Goal: Book appointment/travel/reservation

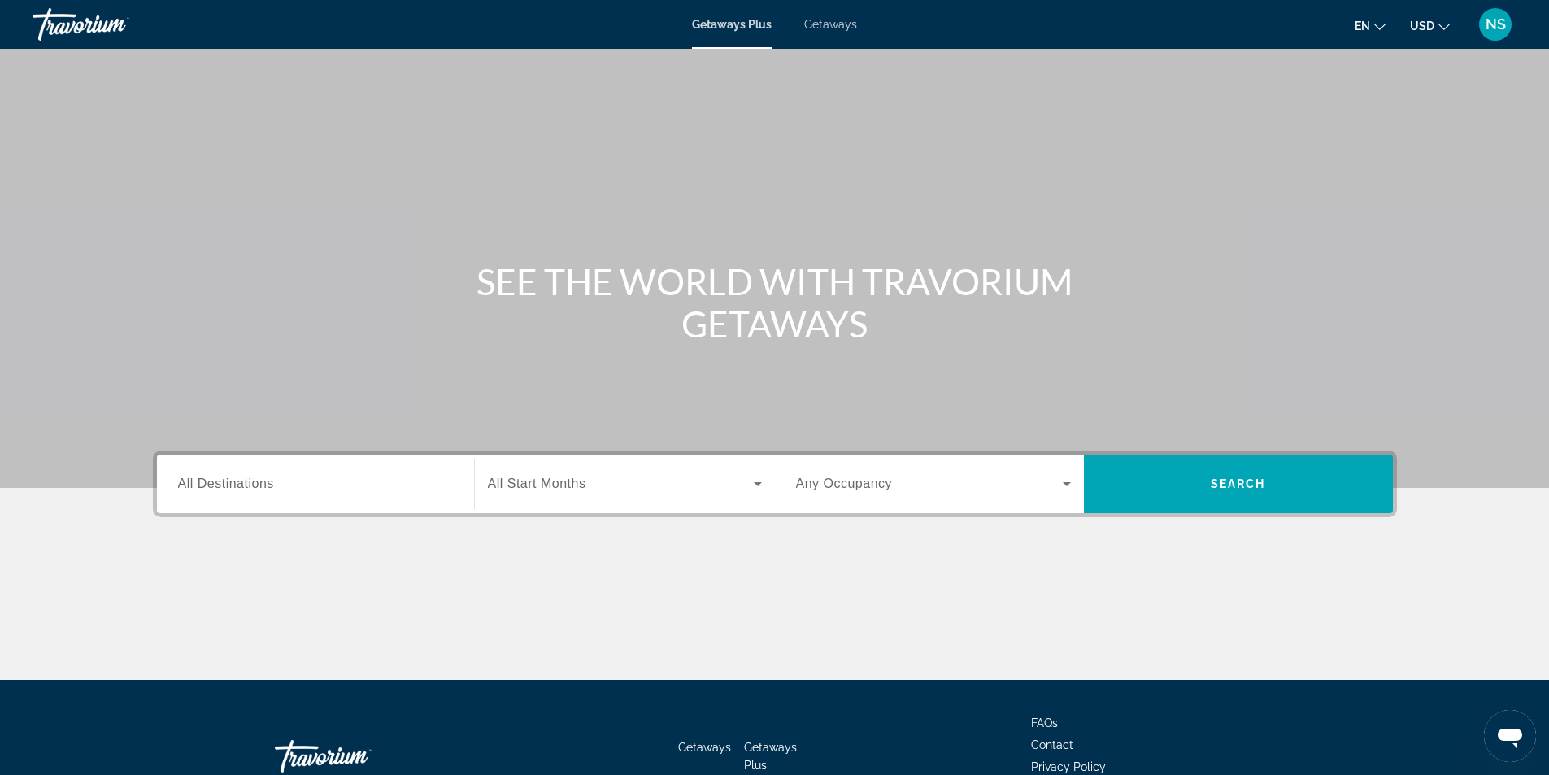
click at [849, 24] on span "Getaways" at bounding box center [830, 24] width 53 height 13
click at [239, 489] on span "All Destinations" at bounding box center [226, 483] width 96 height 14
click at [239, 489] on input "Destination All Destinations" at bounding box center [315, 485] width 275 height 20
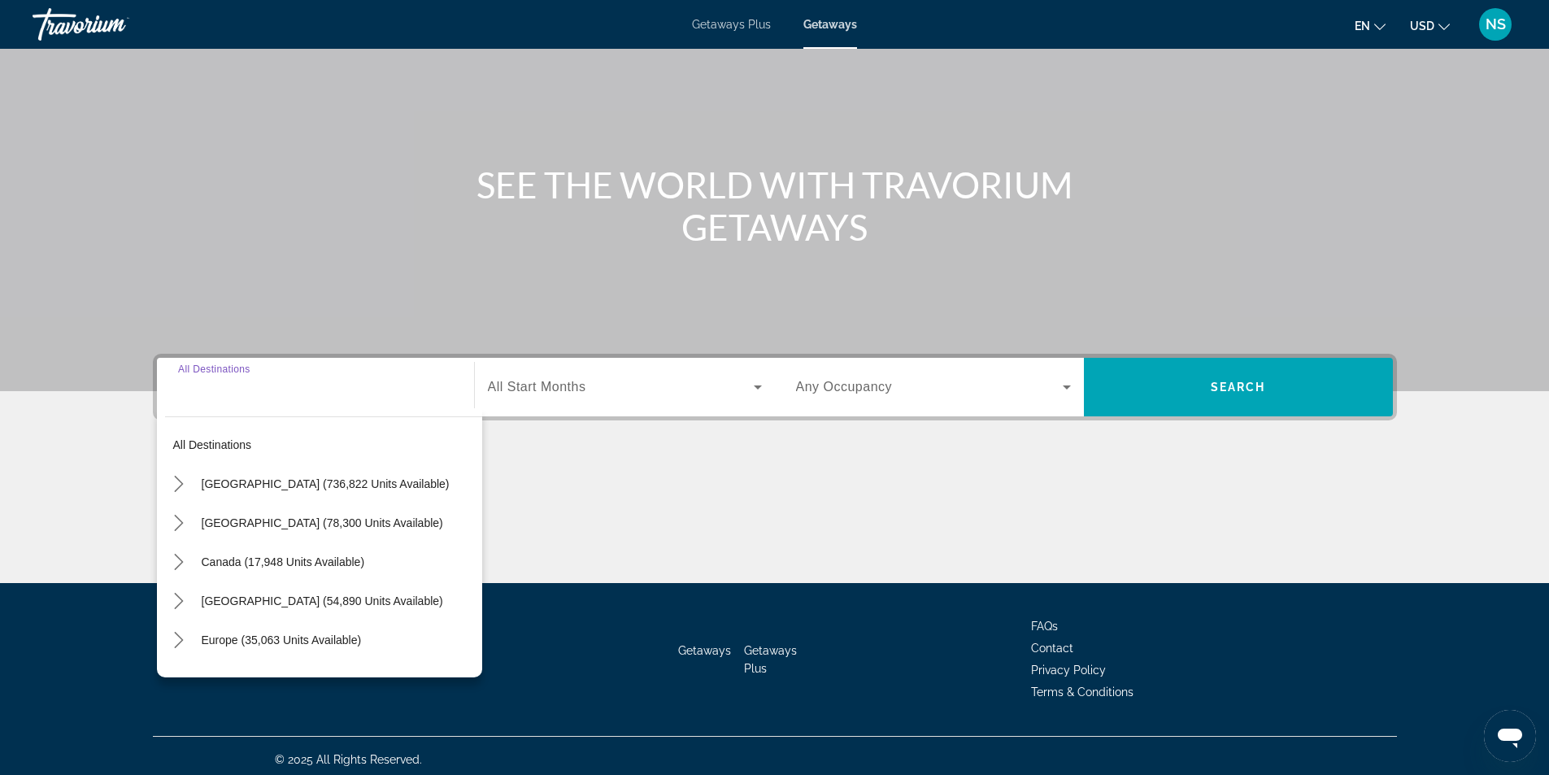
scroll to position [104, 0]
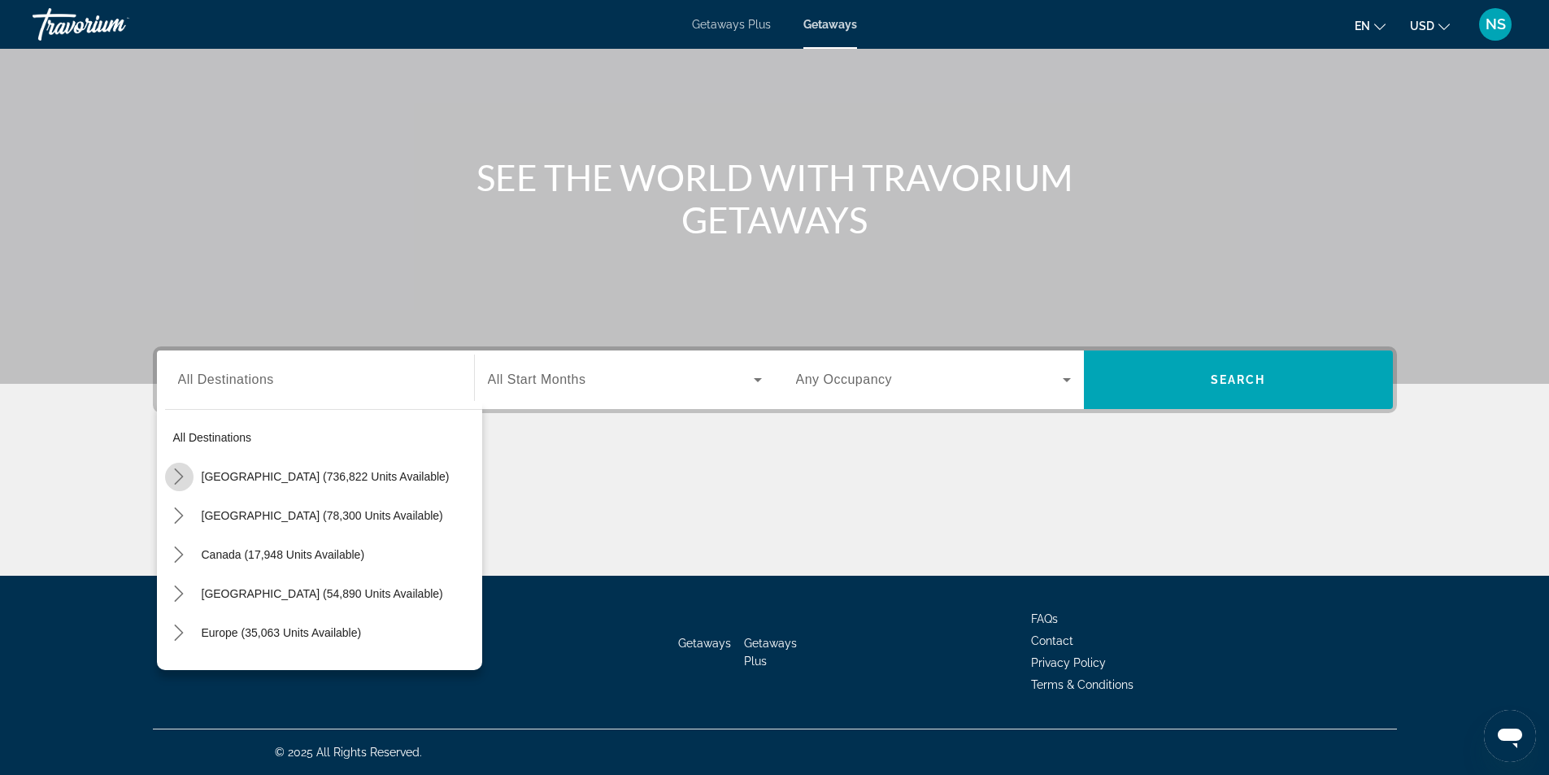
click at [179, 479] on icon "Toggle United States (736,822 units available) submenu" at bounding box center [179, 476] width 16 height 16
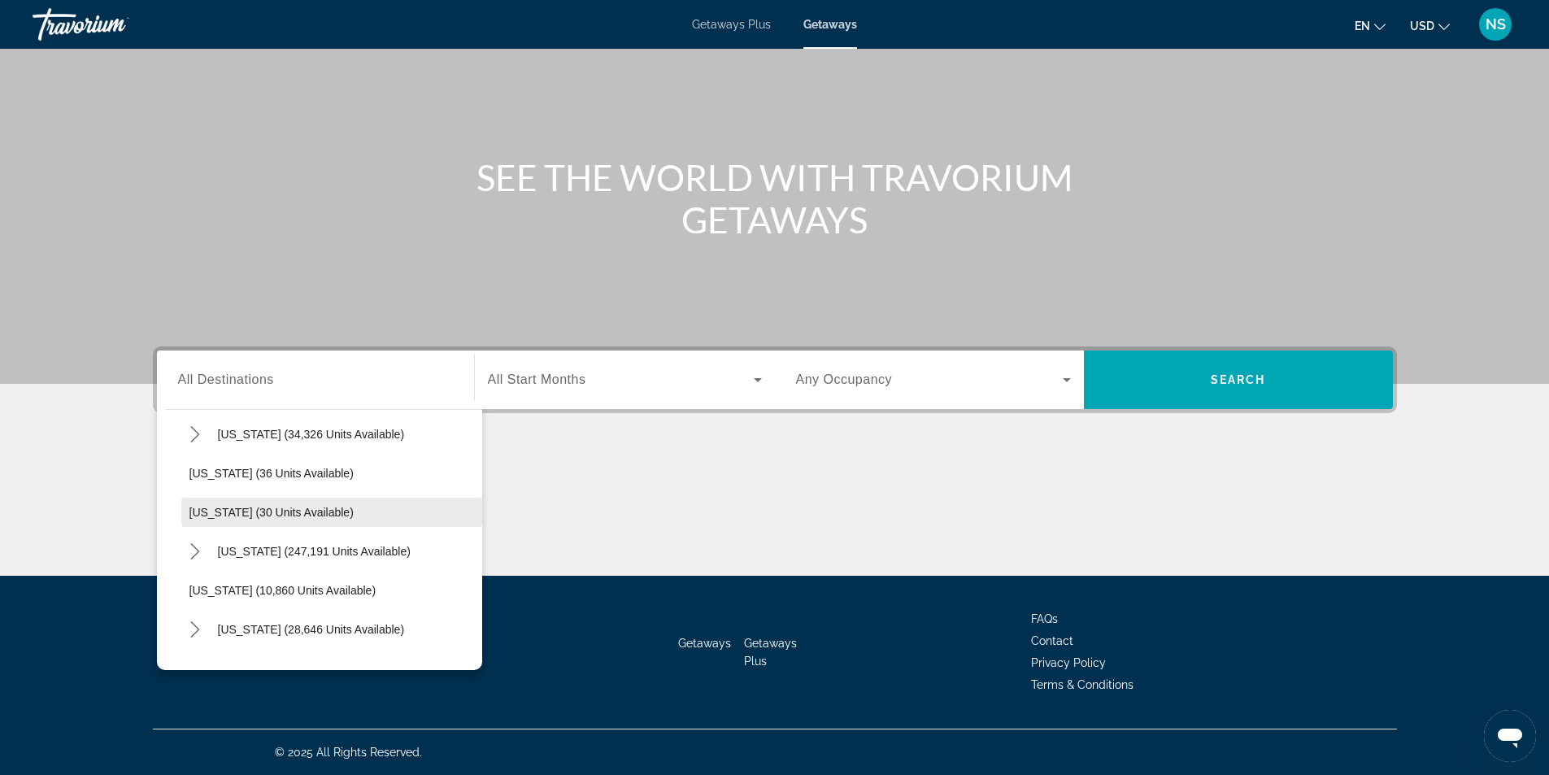
scroll to position [291, 0]
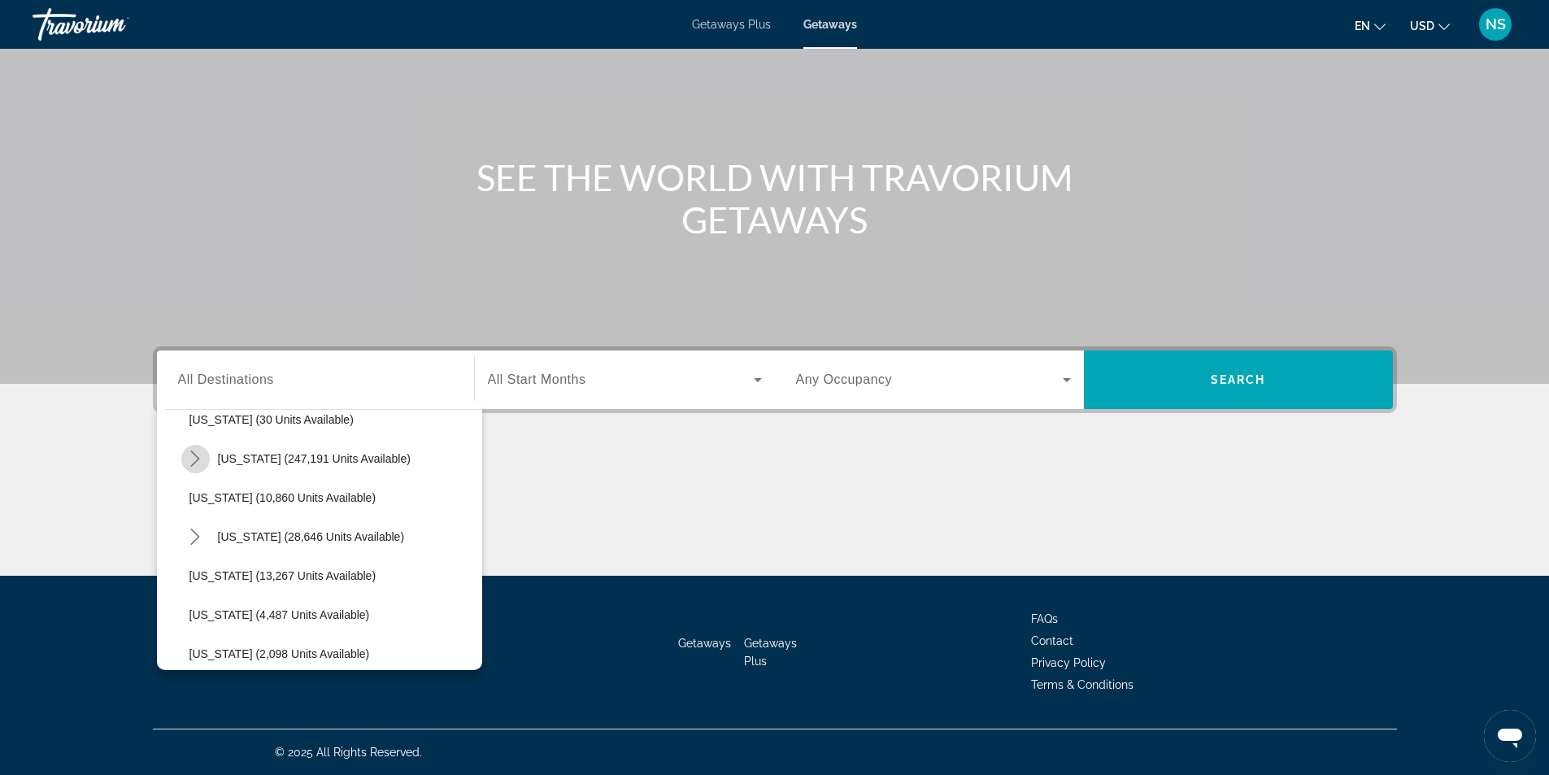
click at [195, 463] on icon "Toggle Florida (247,191 units available) submenu" at bounding box center [195, 458] width 16 height 16
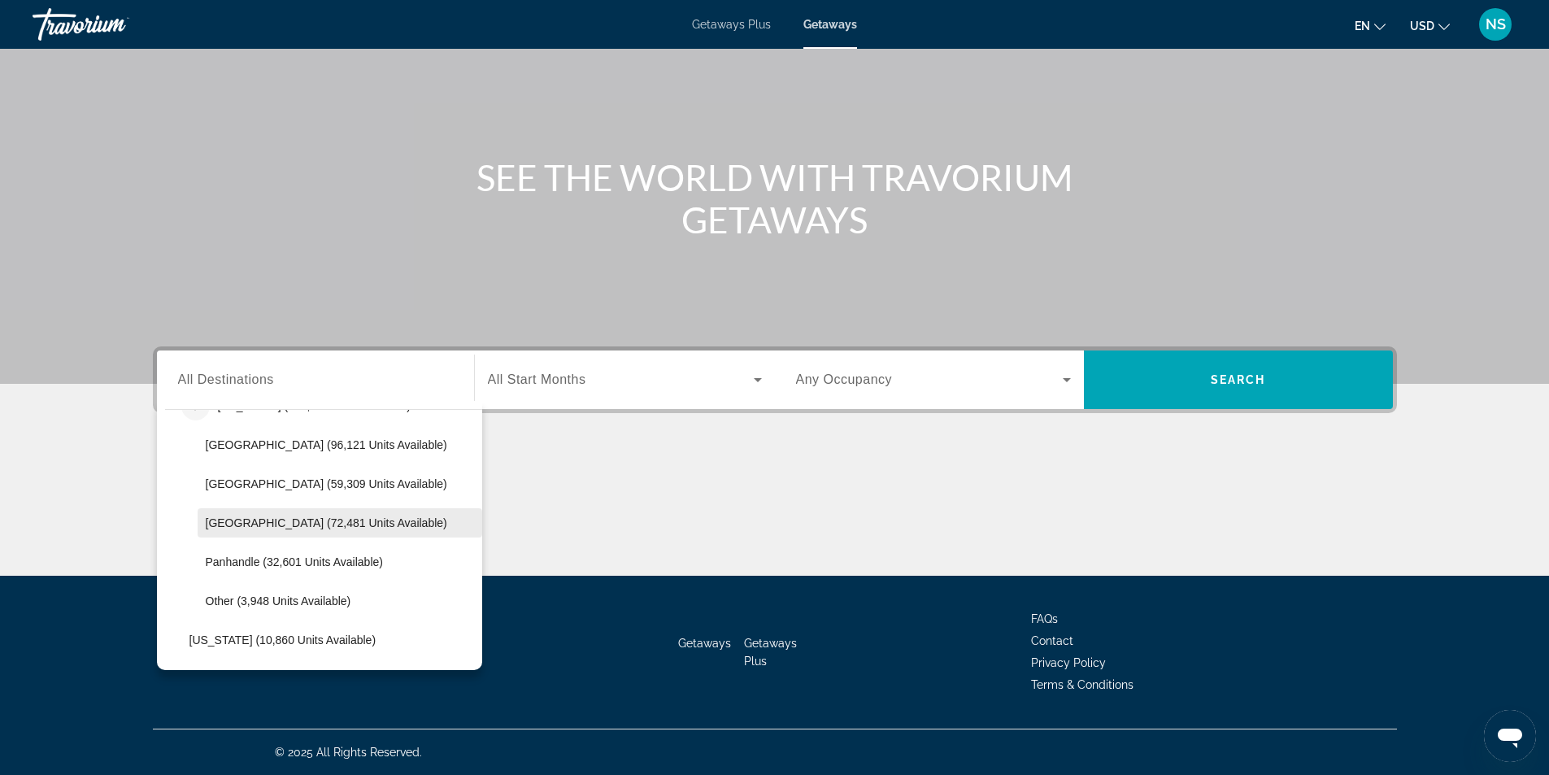
scroll to position [372, 0]
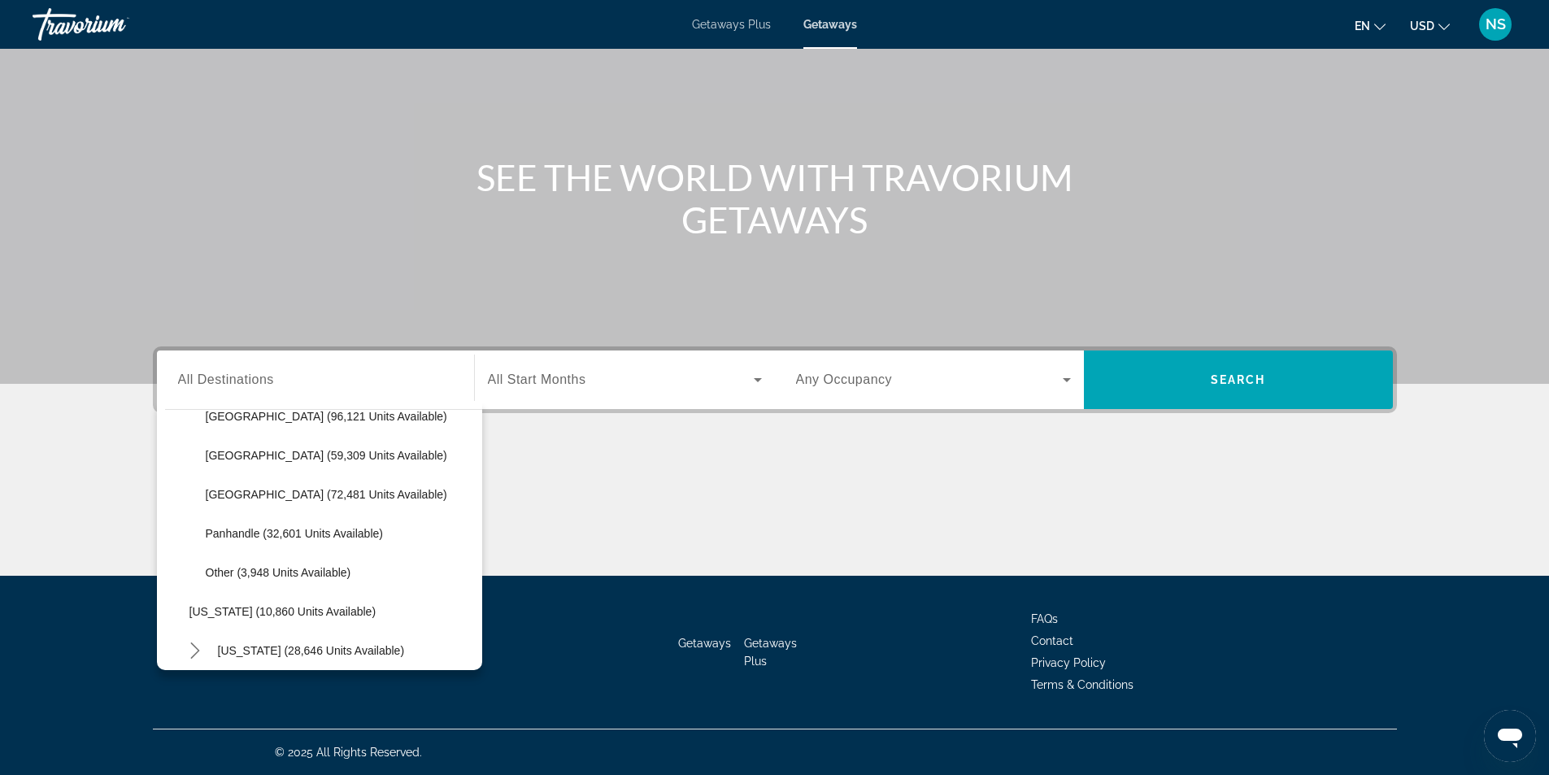
click at [275, 535] on span "Panhandle (32,601 units available)" at bounding box center [294, 533] width 177 height 13
type input "**********"
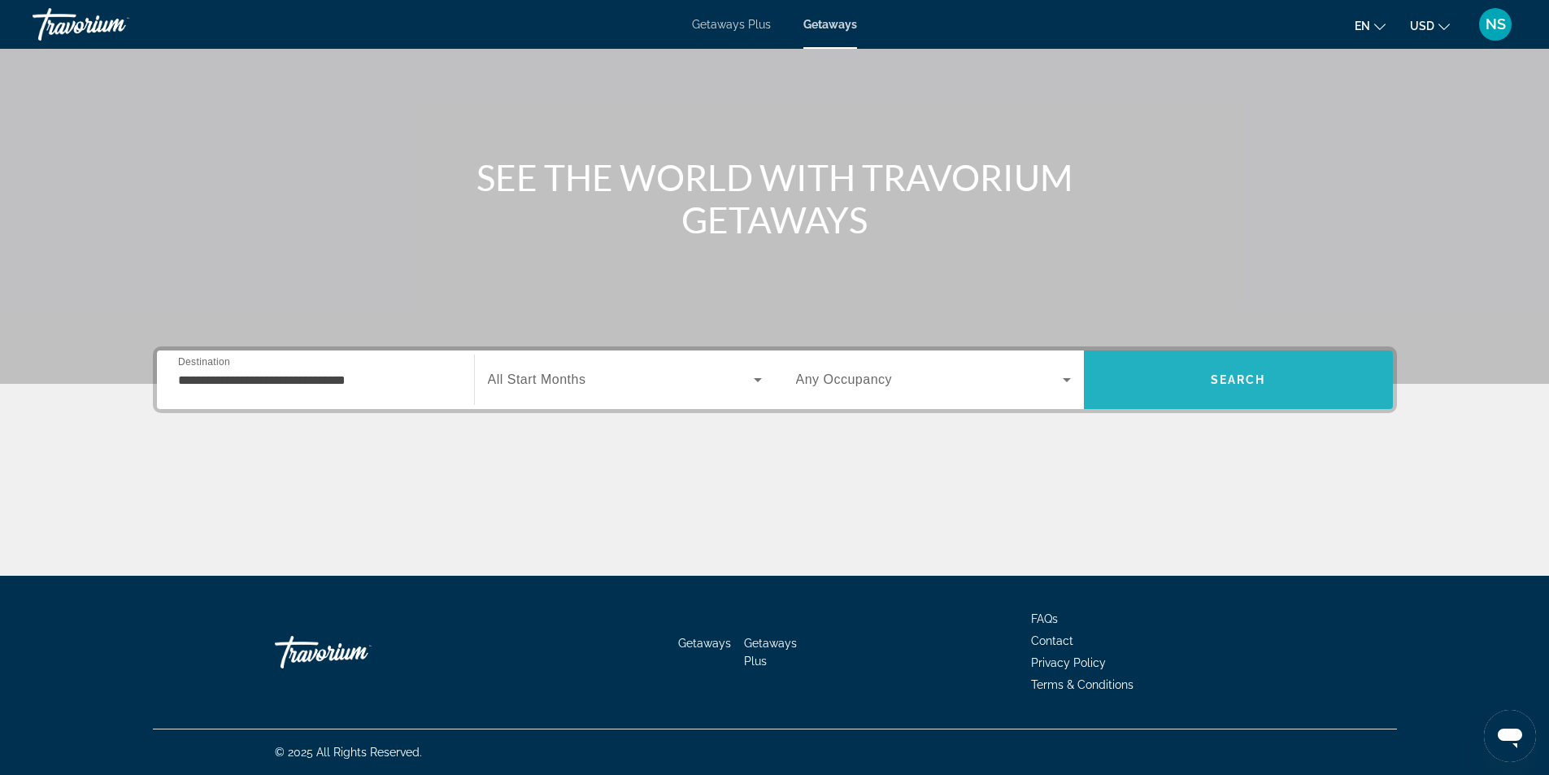
click at [1263, 384] on span "Search" at bounding box center [1238, 379] width 55 height 13
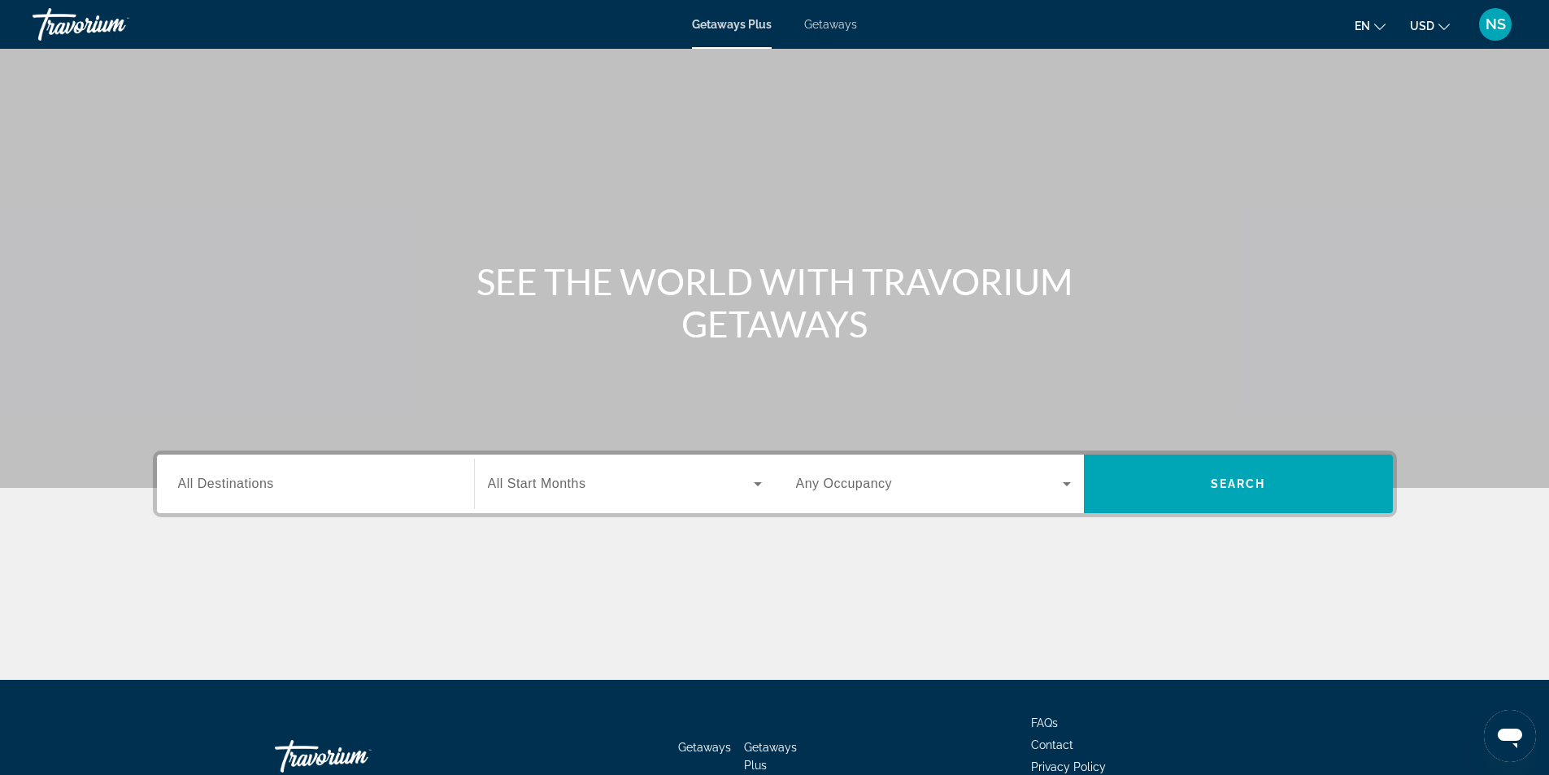
click at [843, 30] on span "Getaways" at bounding box center [830, 24] width 53 height 13
click at [225, 483] on span "All Destinations" at bounding box center [226, 483] width 96 height 14
click at [225, 483] on input "Destination All Destinations" at bounding box center [315, 485] width 275 height 20
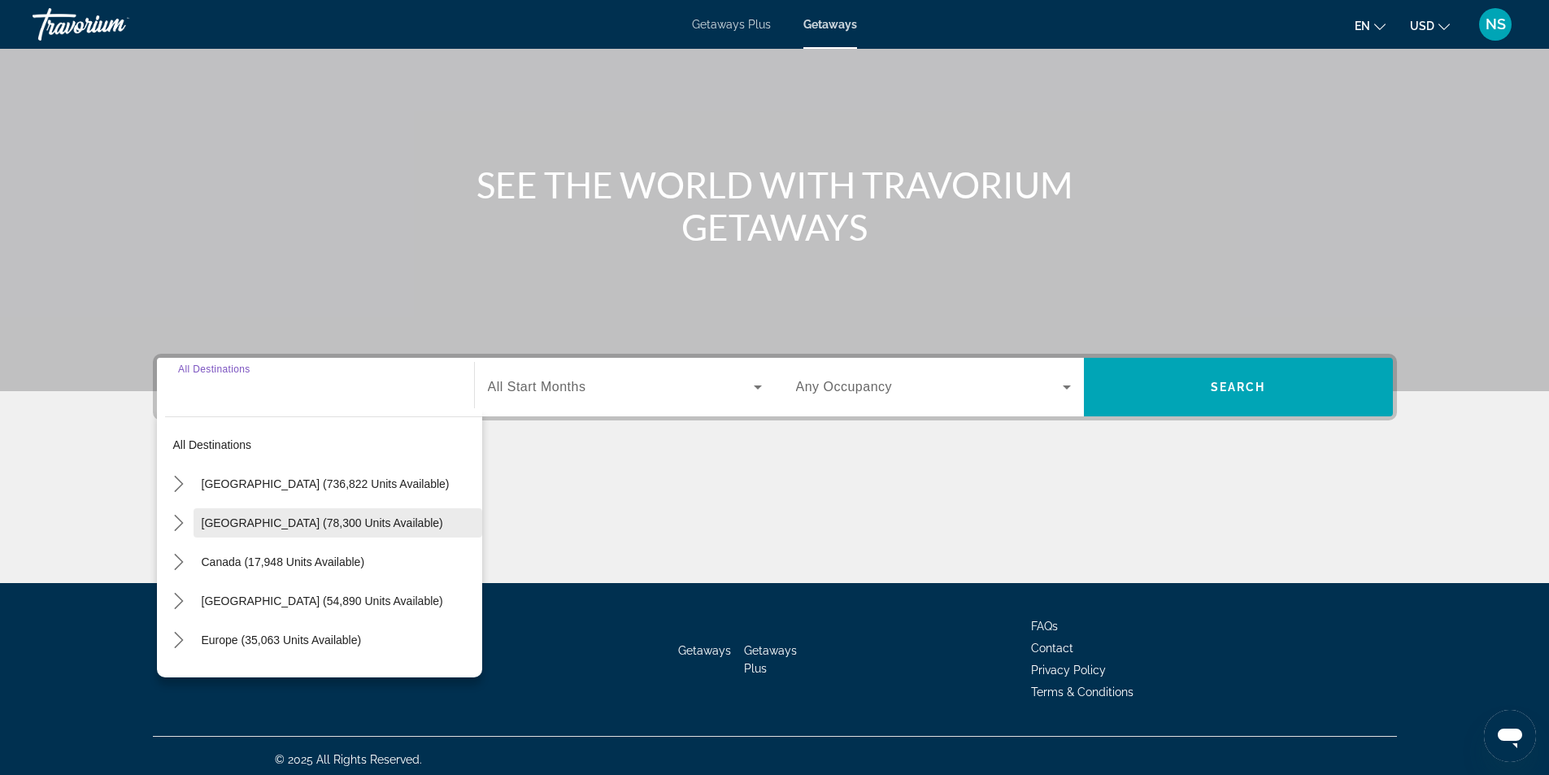
scroll to position [104, 0]
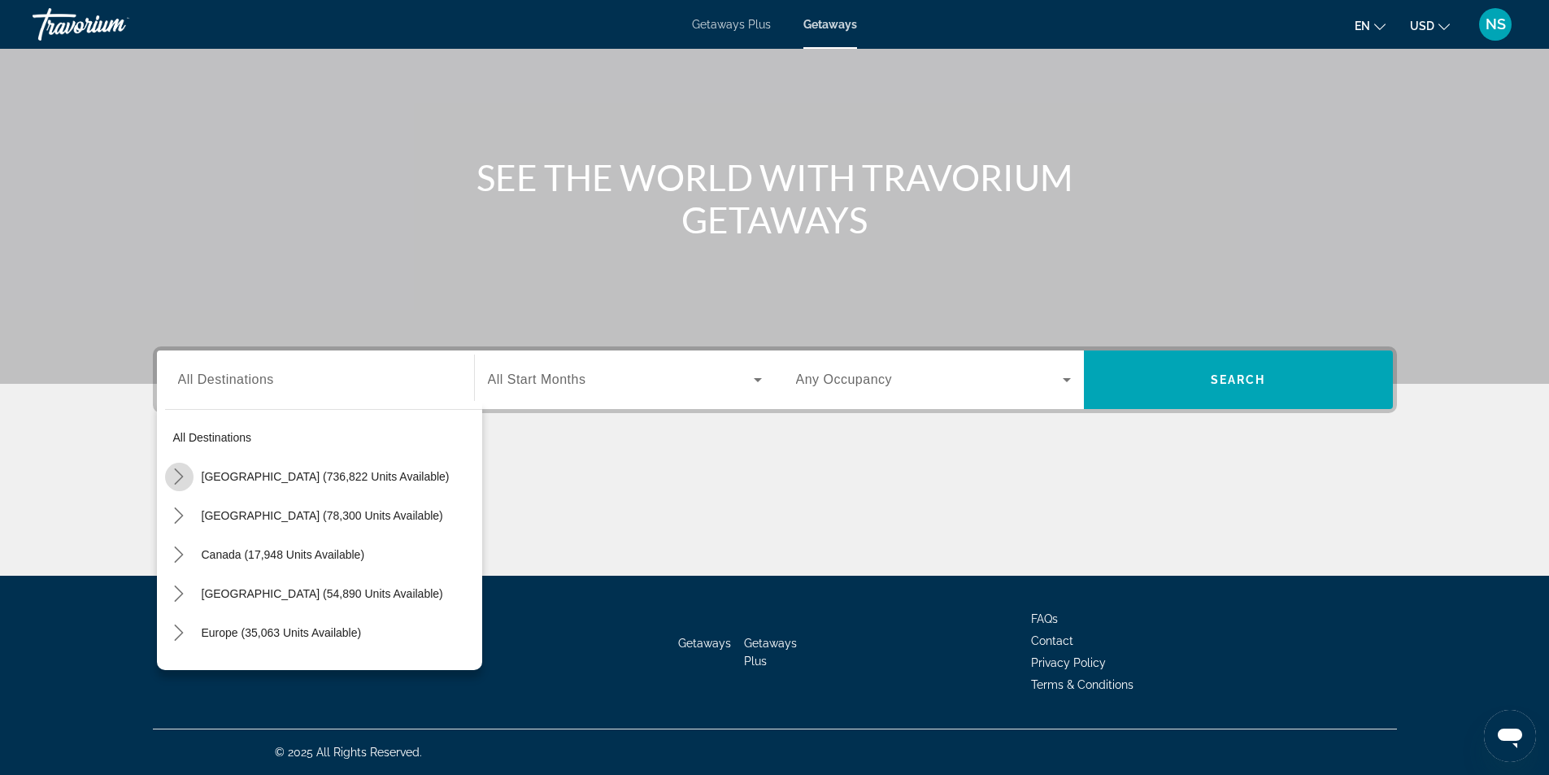
click at [179, 476] on icon "Toggle United States (736,822 units available) submenu" at bounding box center [179, 476] width 16 height 16
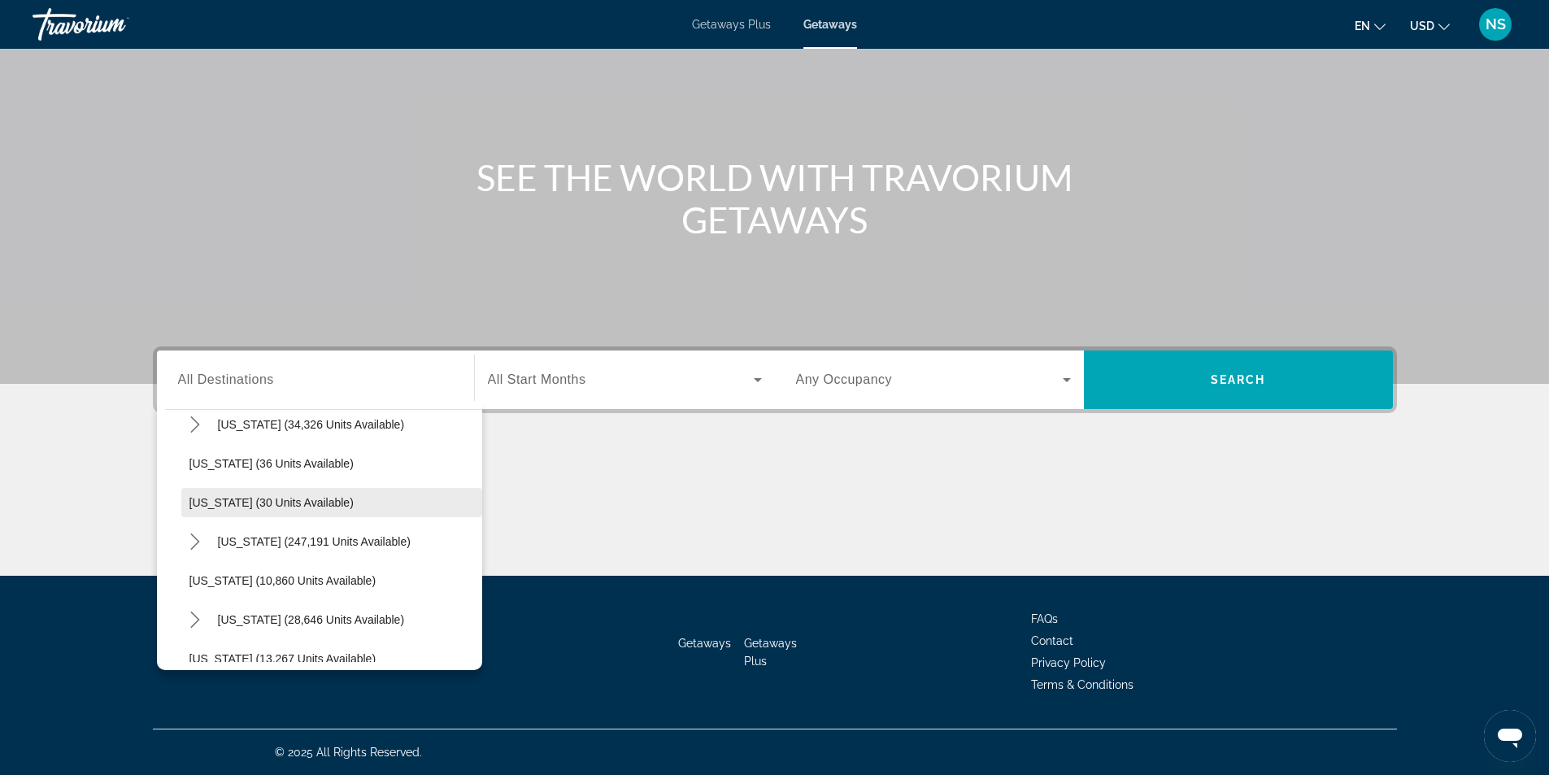
scroll to position [210, 0]
click at [197, 539] on icon "Toggle Florida (247,191 units available) submenu" at bounding box center [195, 540] width 16 height 16
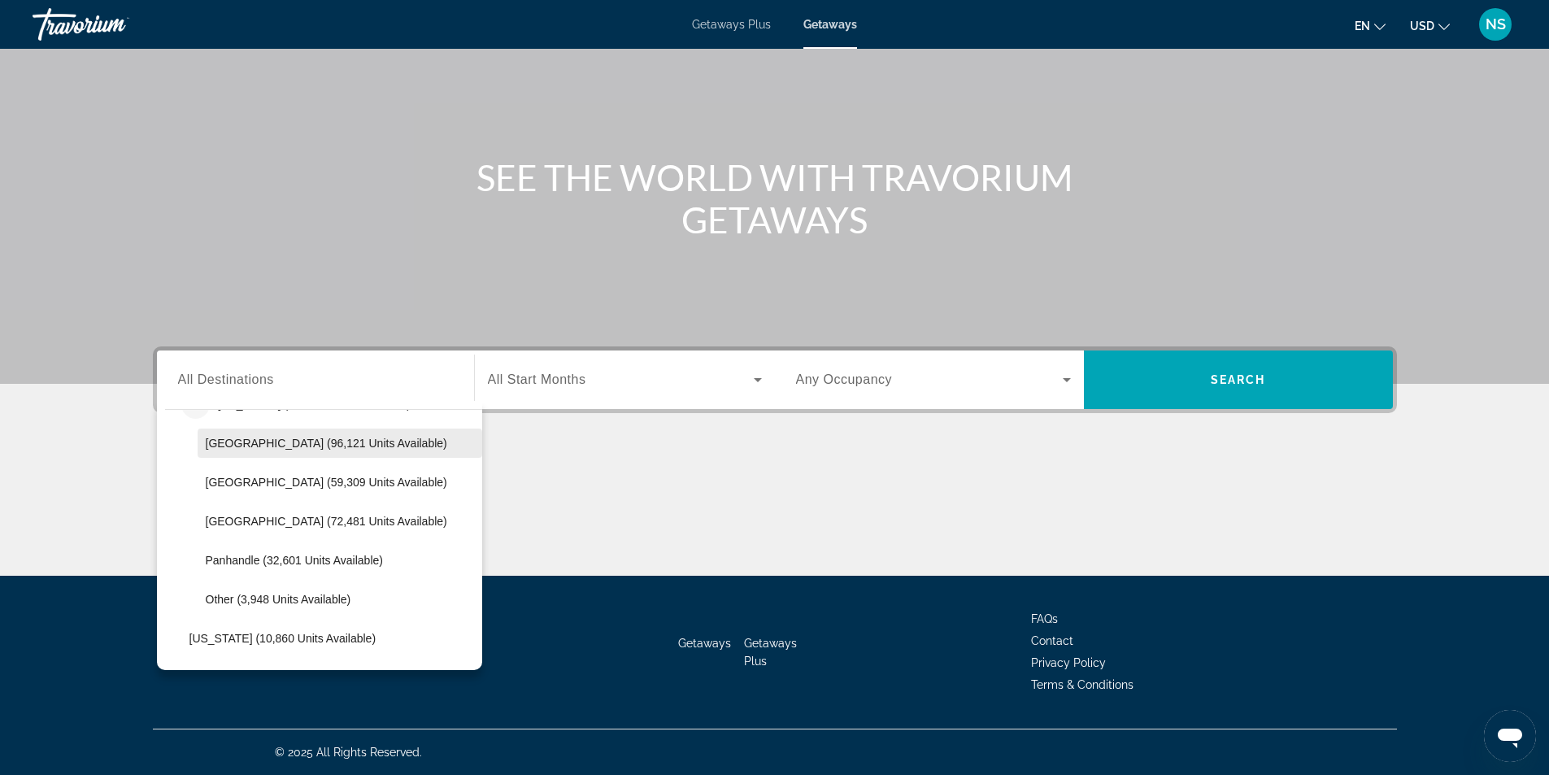
scroll to position [372, 0]
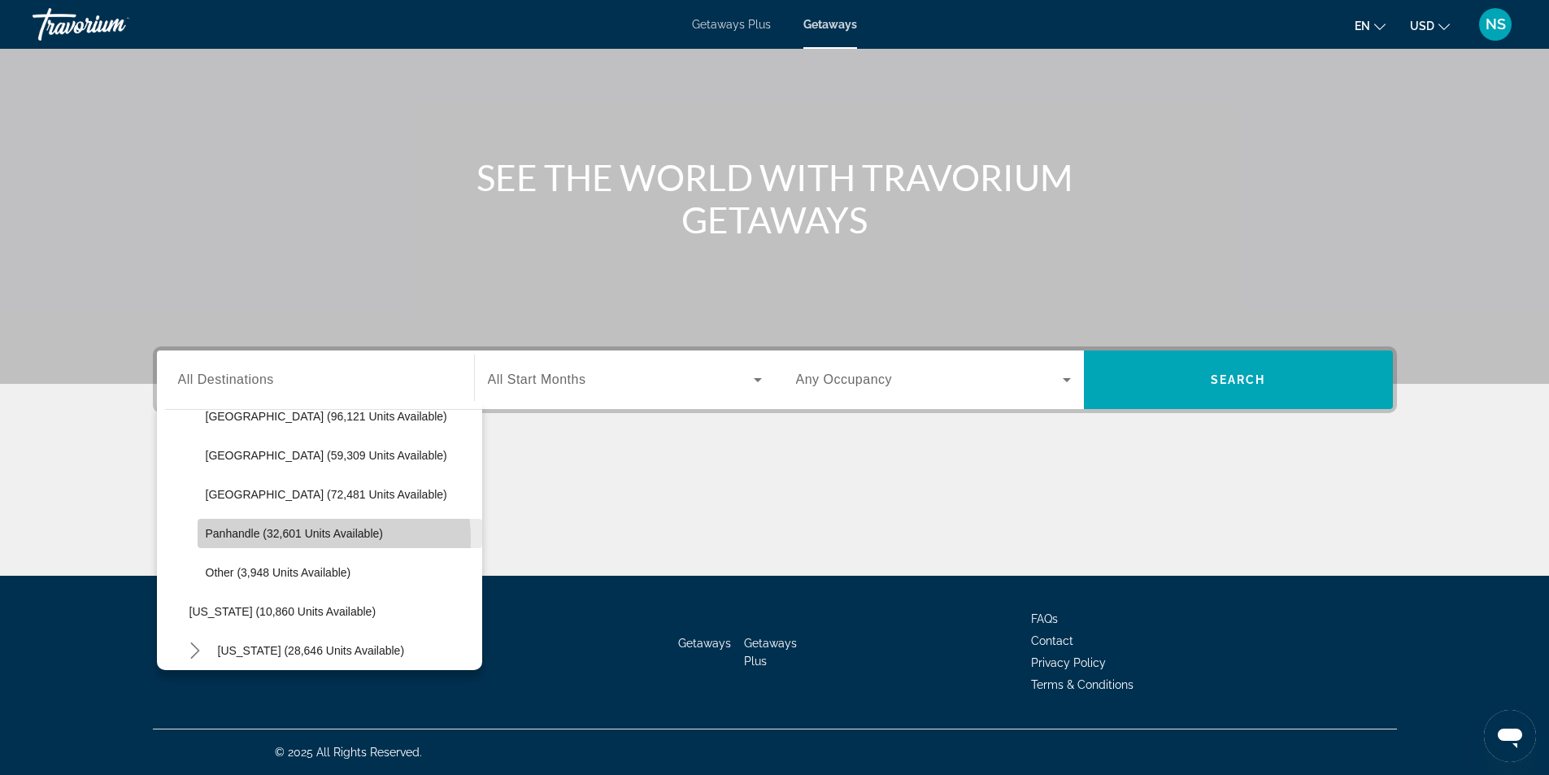
click at [310, 538] on span "Panhandle (32,601 units available)" at bounding box center [294, 533] width 177 height 13
type input "**********"
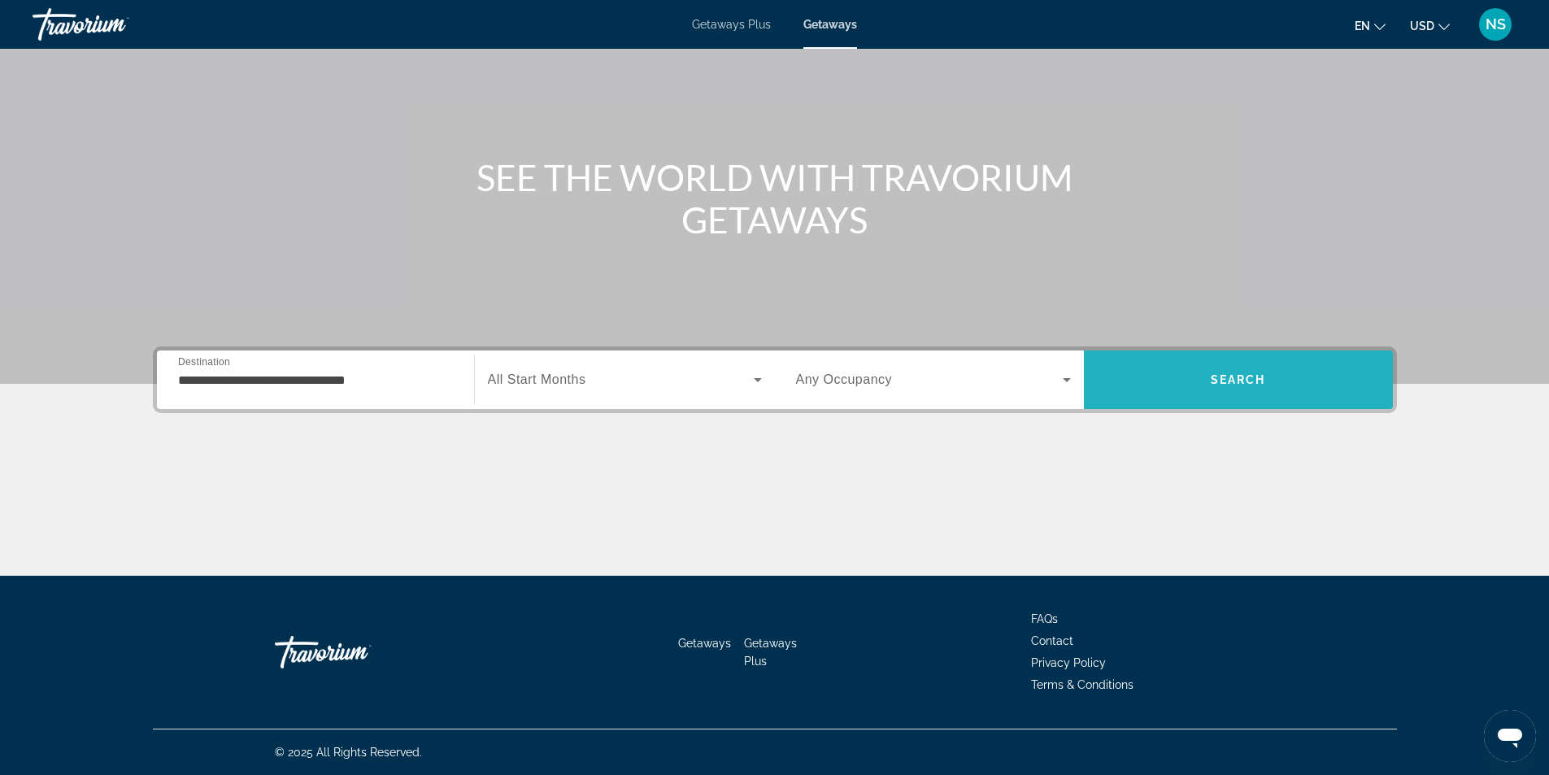
click at [1219, 385] on span "Search" at bounding box center [1238, 379] width 55 height 13
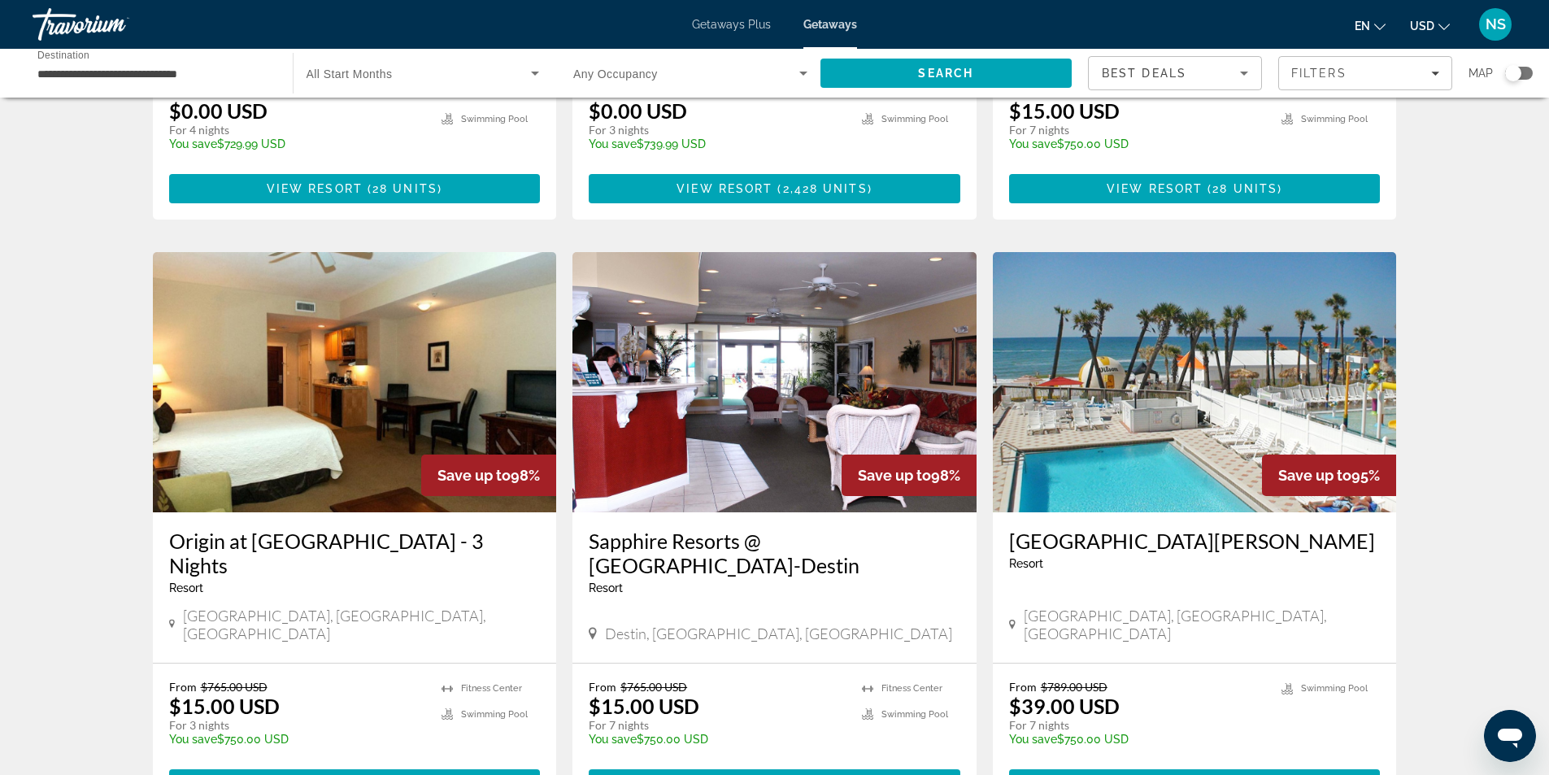
scroll to position [1953, 0]
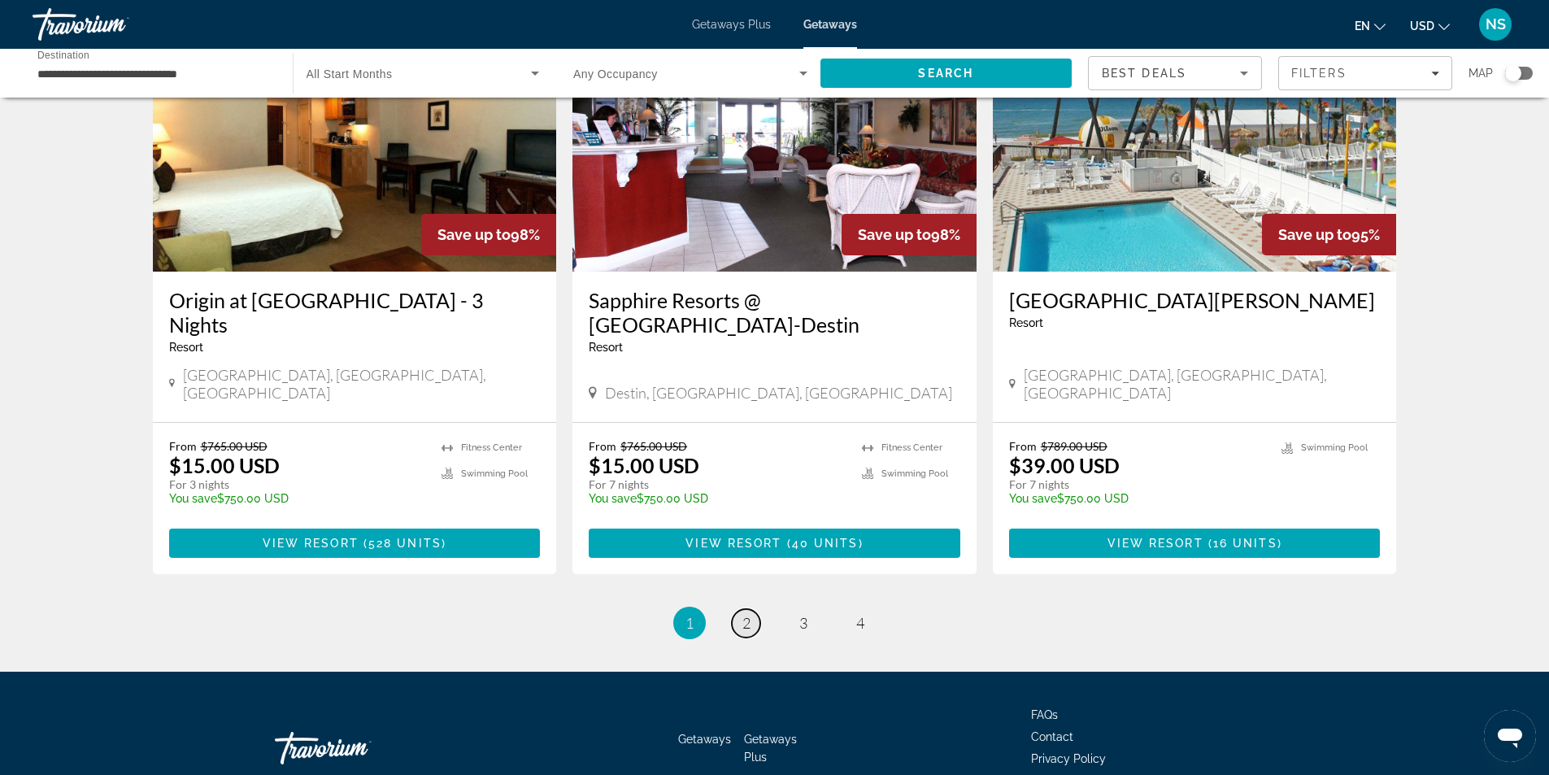
click at [740, 609] on link "page 2" at bounding box center [746, 623] width 28 height 28
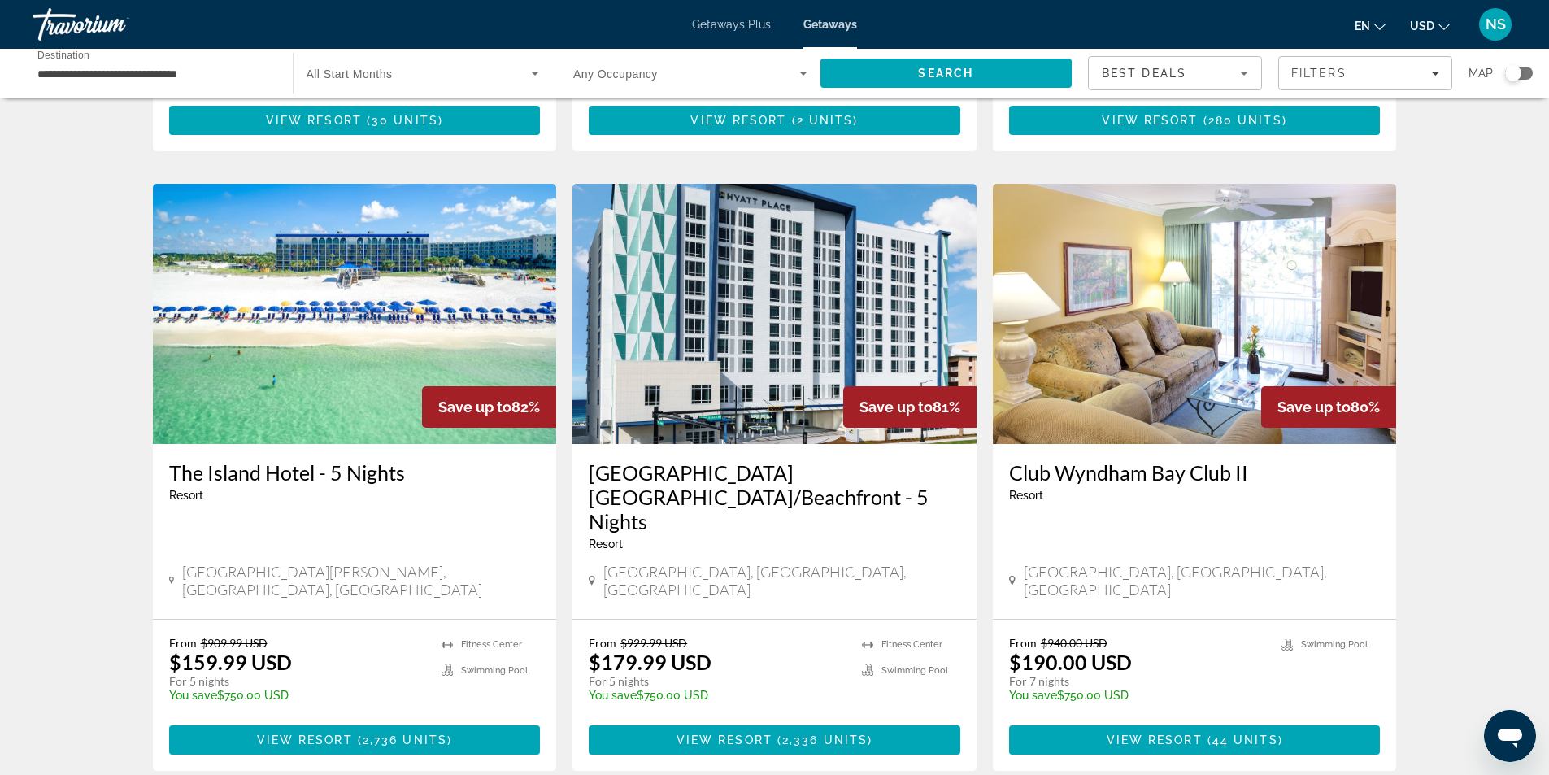
scroll to position [1929, 0]
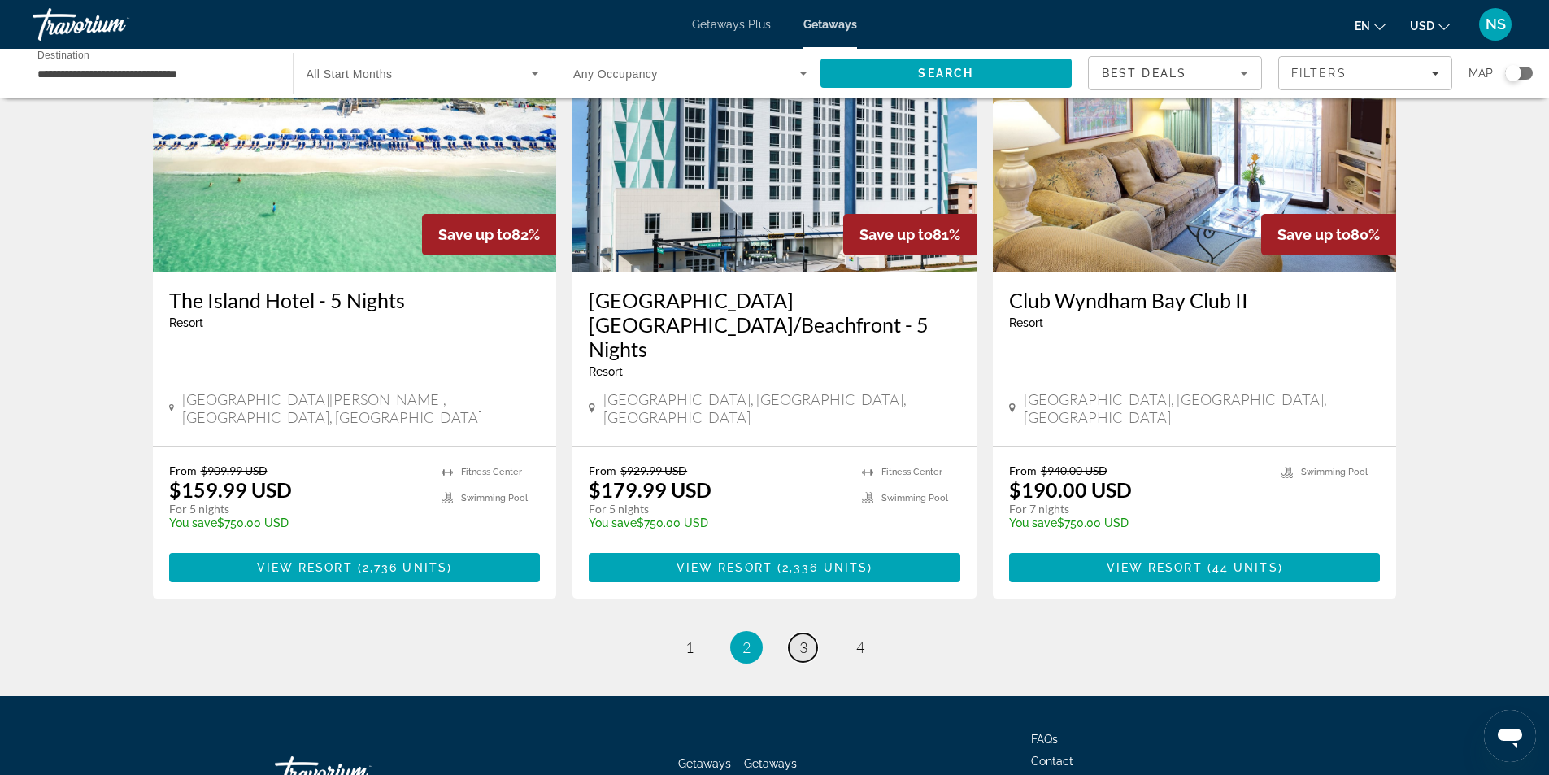
click at [806, 638] on span "3" at bounding box center [803, 647] width 8 height 18
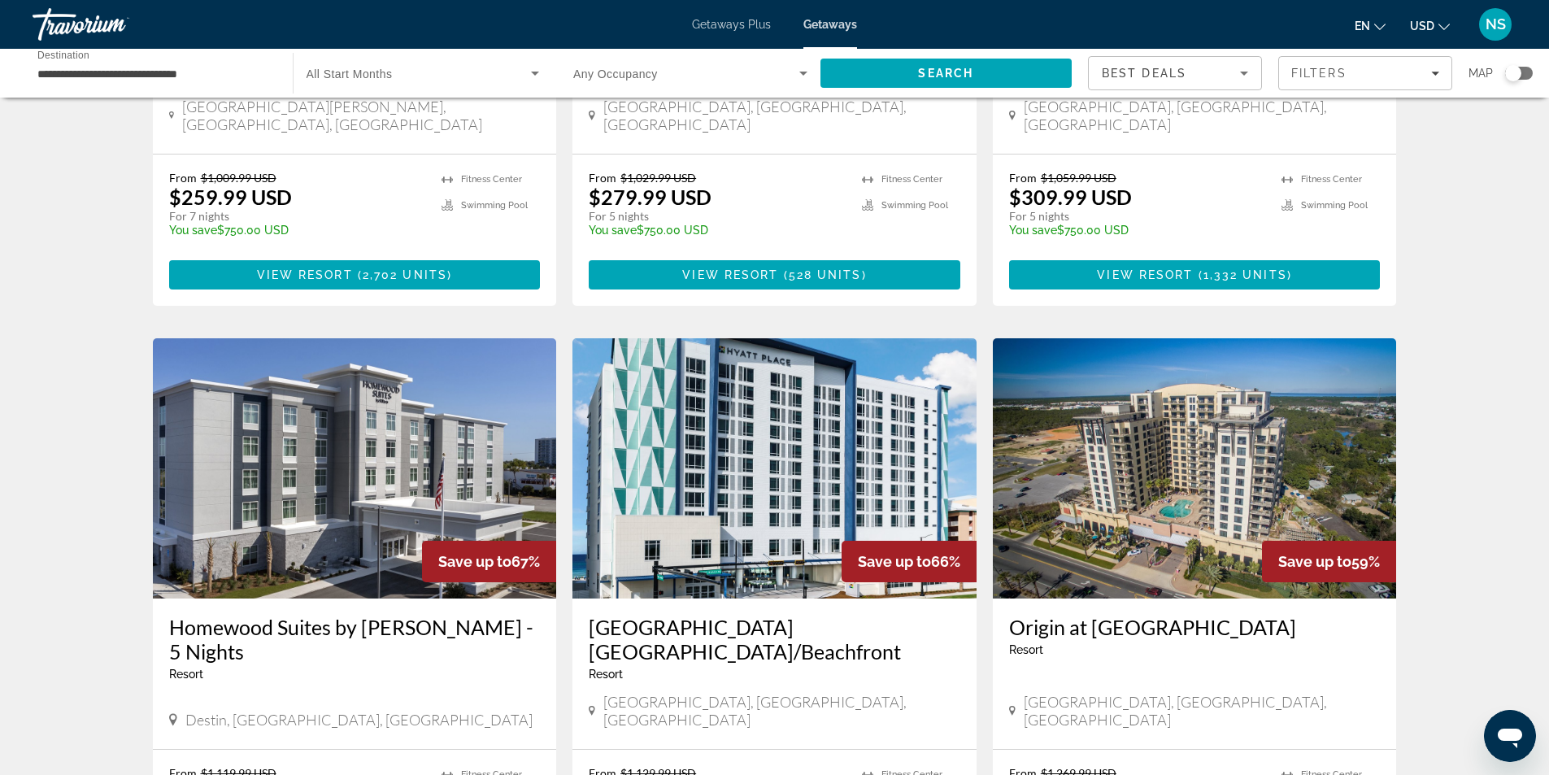
scroll to position [1953, 0]
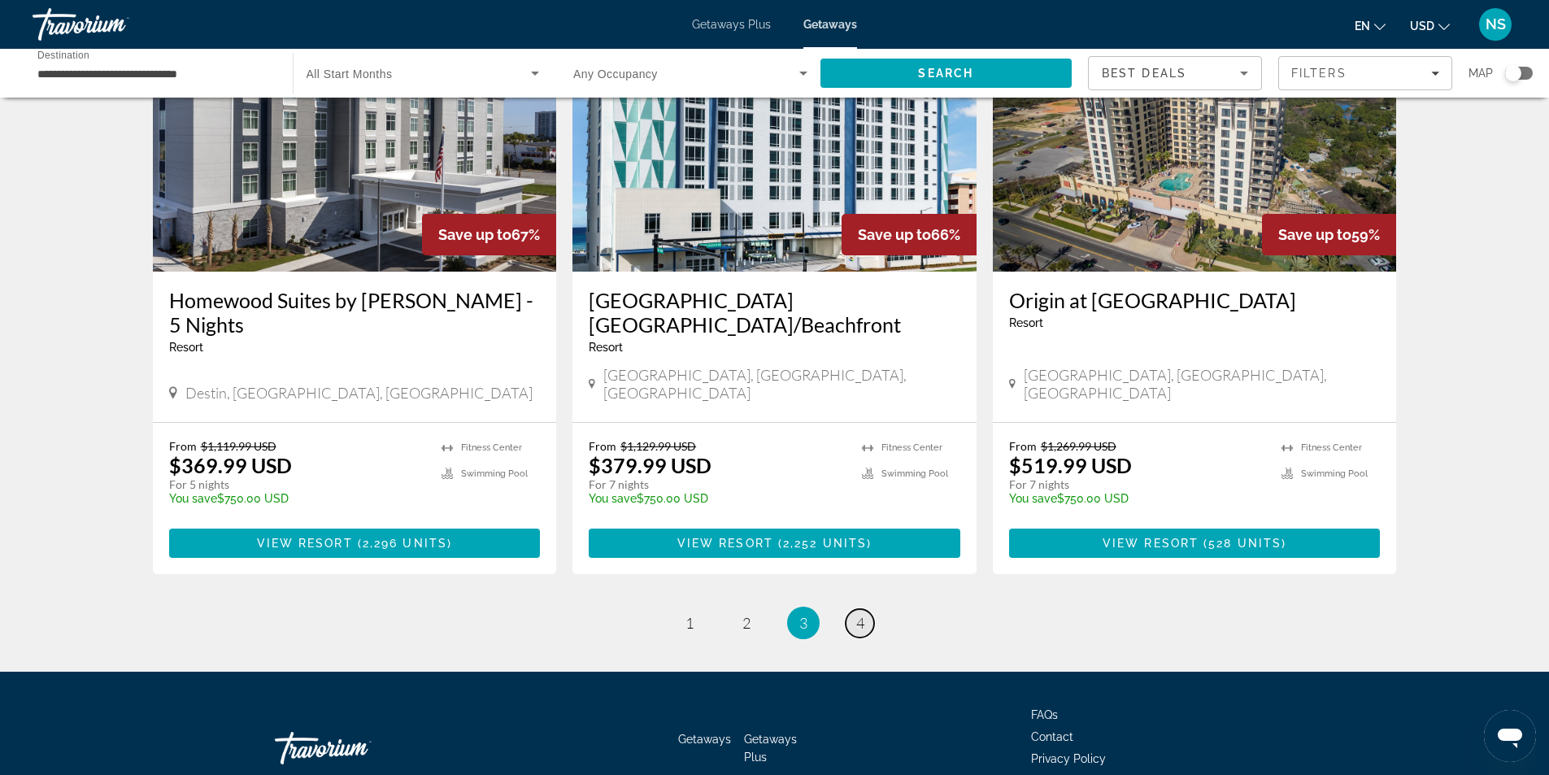
click at [870, 609] on link "page 4" at bounding box center [860, 623] width 28 height 28
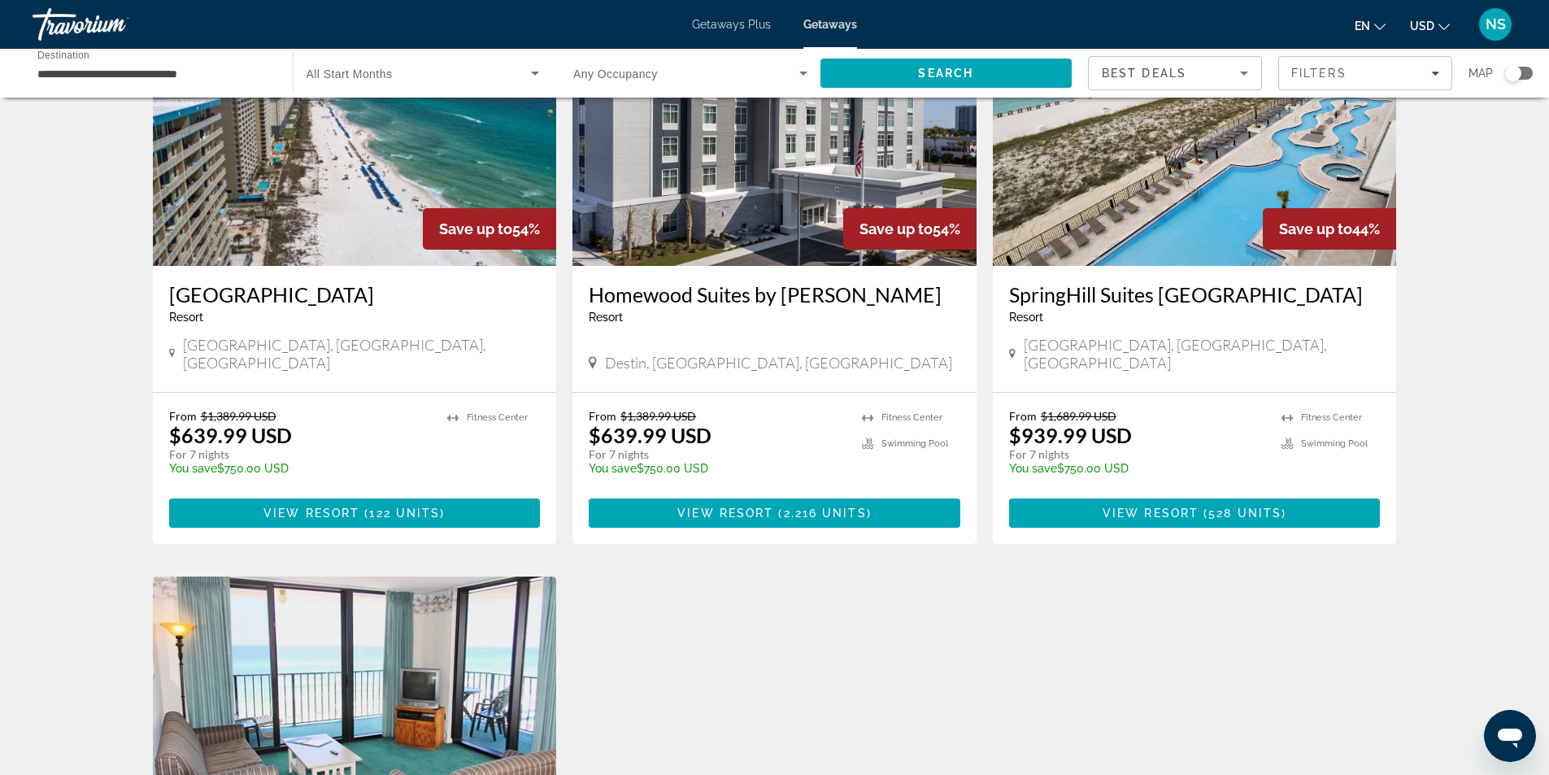
scroll to position [894, 0]
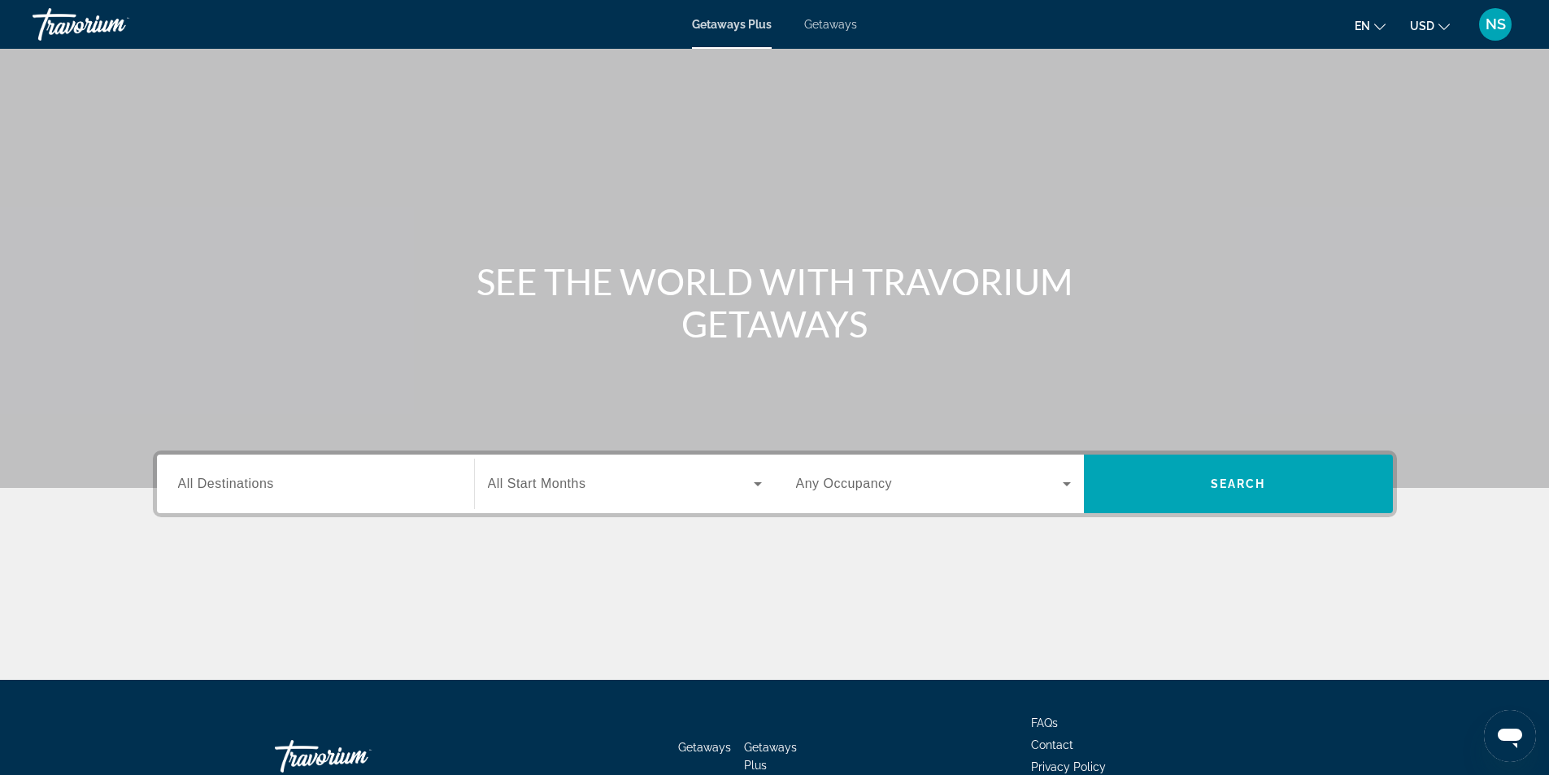
click at [855, 24] on span "Getaways" at bounding box center [830, 24] width 53 height 13
click at [235, 481] on span "All Destinations" at bounding box center [226, 483] width 96 height 14
click at [235, 481] on input "Destination All Destinations" at bounding box center [315, 485] width 275 height 20
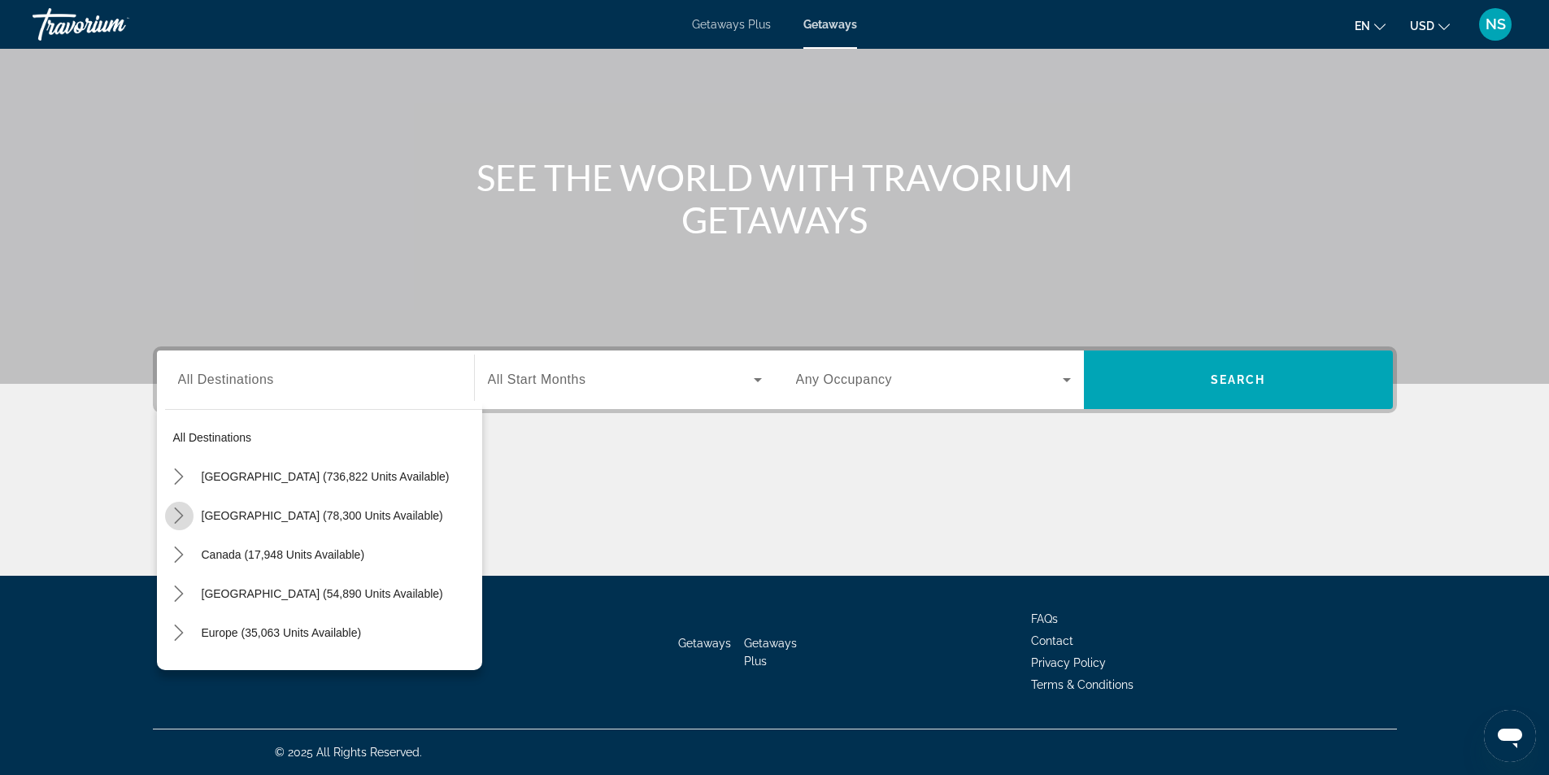
click at [178, 515] on icon "Toggle Mexico (78,300 units available) submenu" at bounding box center [179, 515] width 16 height 16
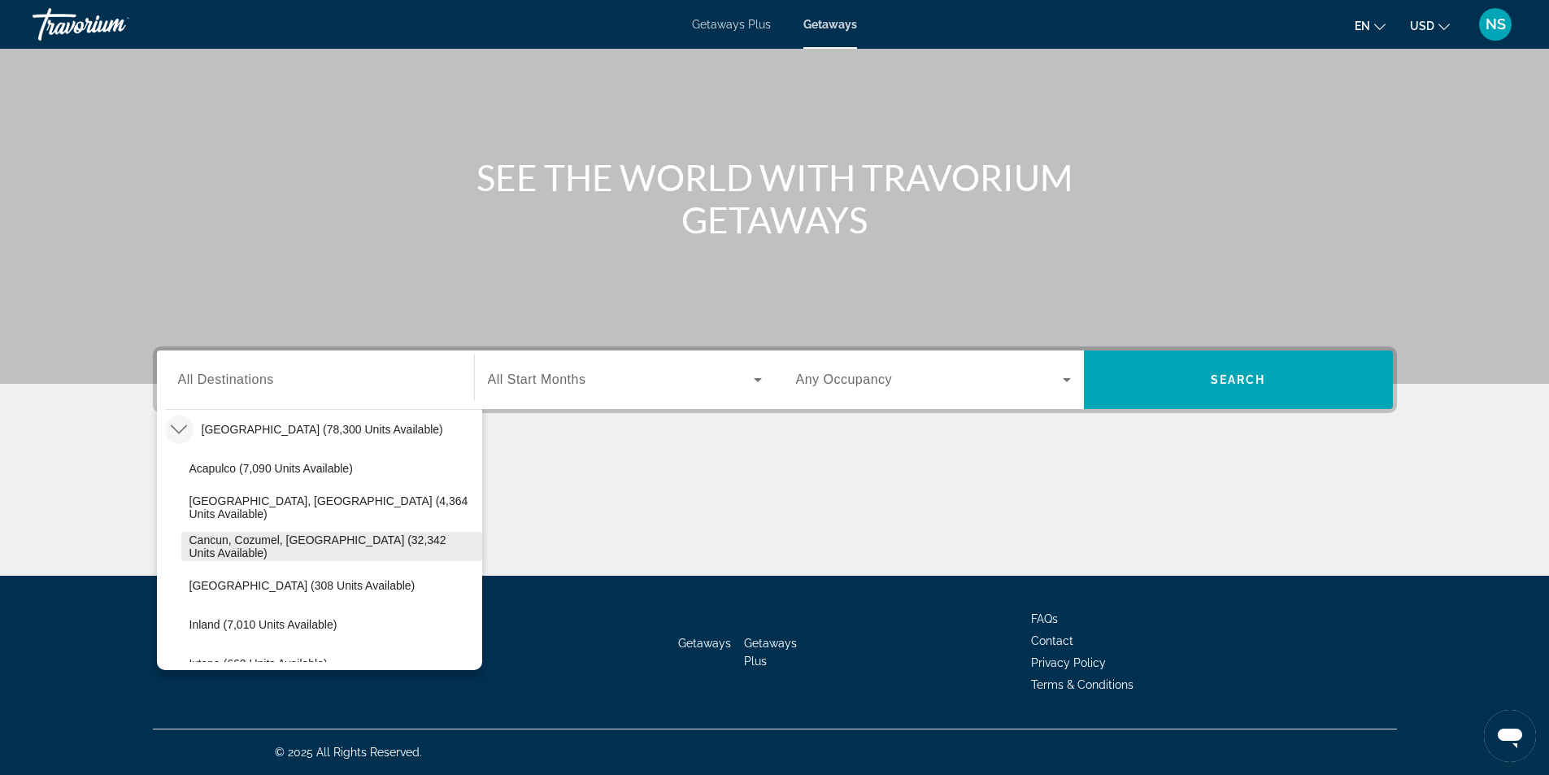
click at [287, 551] on span "Cancun, Cozumel, Riviera Maya (32,342 units available)" at bounding box center [331, 546] width 285 height 26
type input "**********"
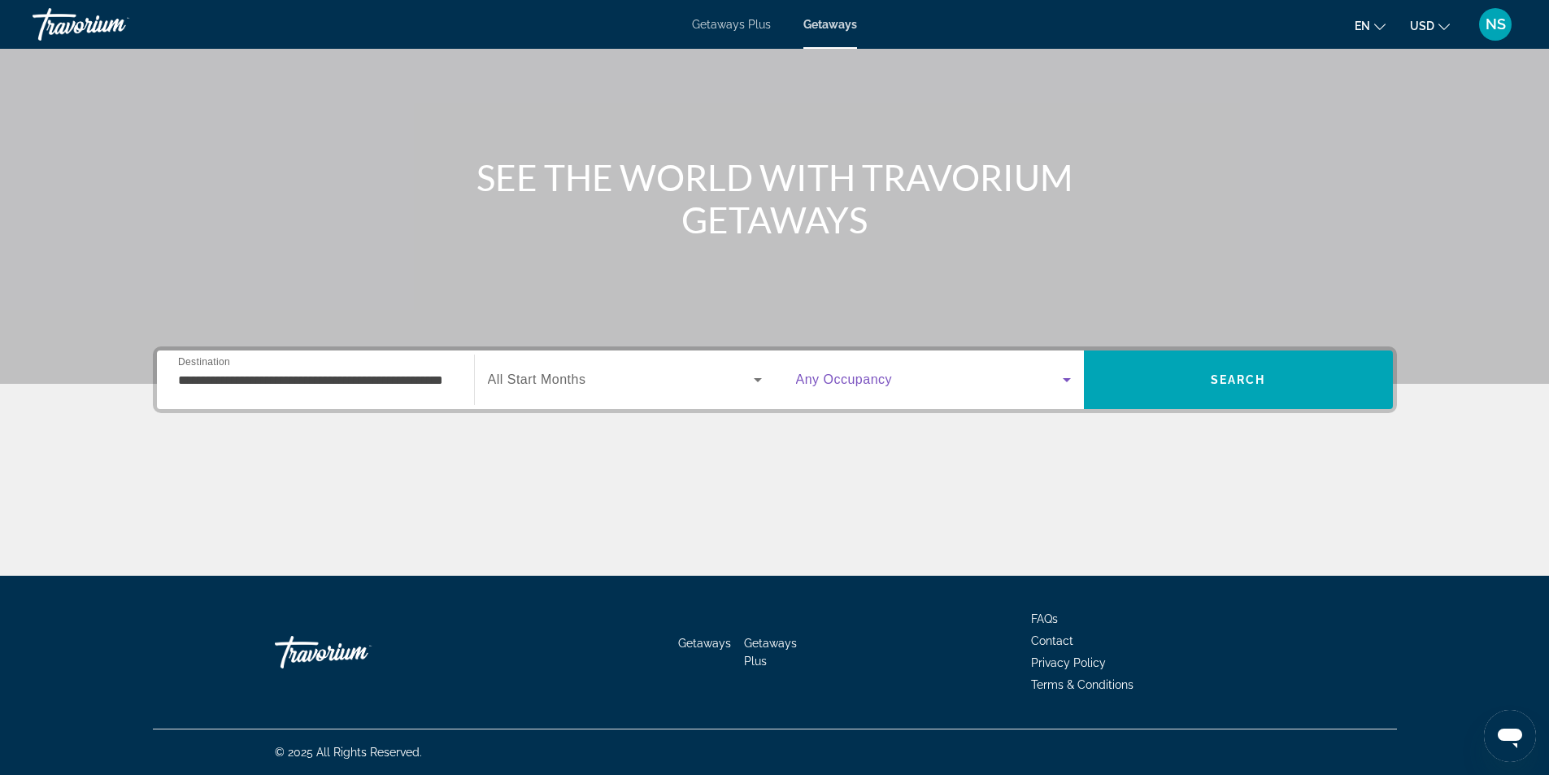
click at [1063, 379] on icon "Search widget" at bounding box center [1067, 380] width 20 height 20
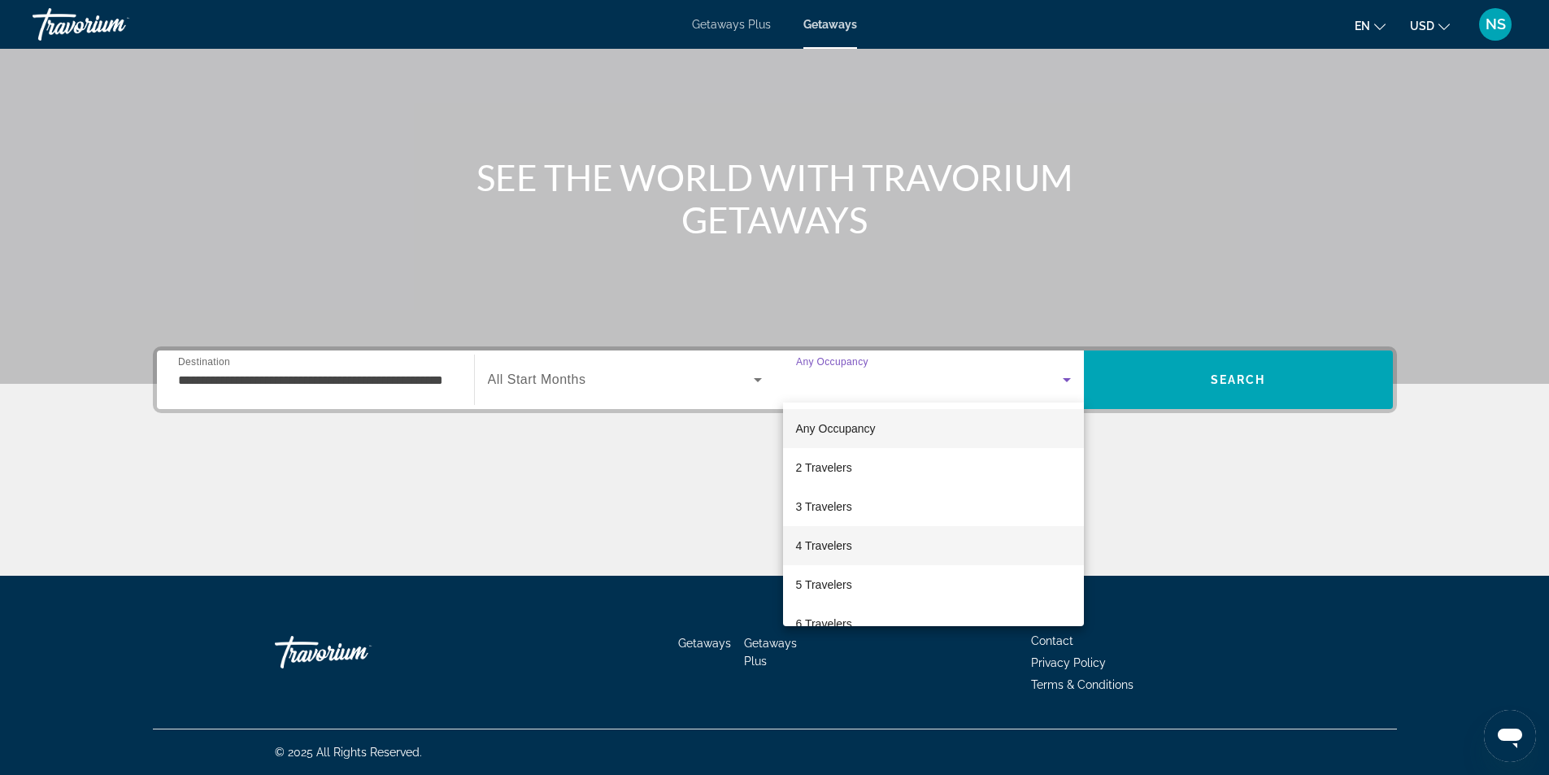
click at [850, 546] on span "4 Travelers" at bounding box center [824, 546] width 56 height 20
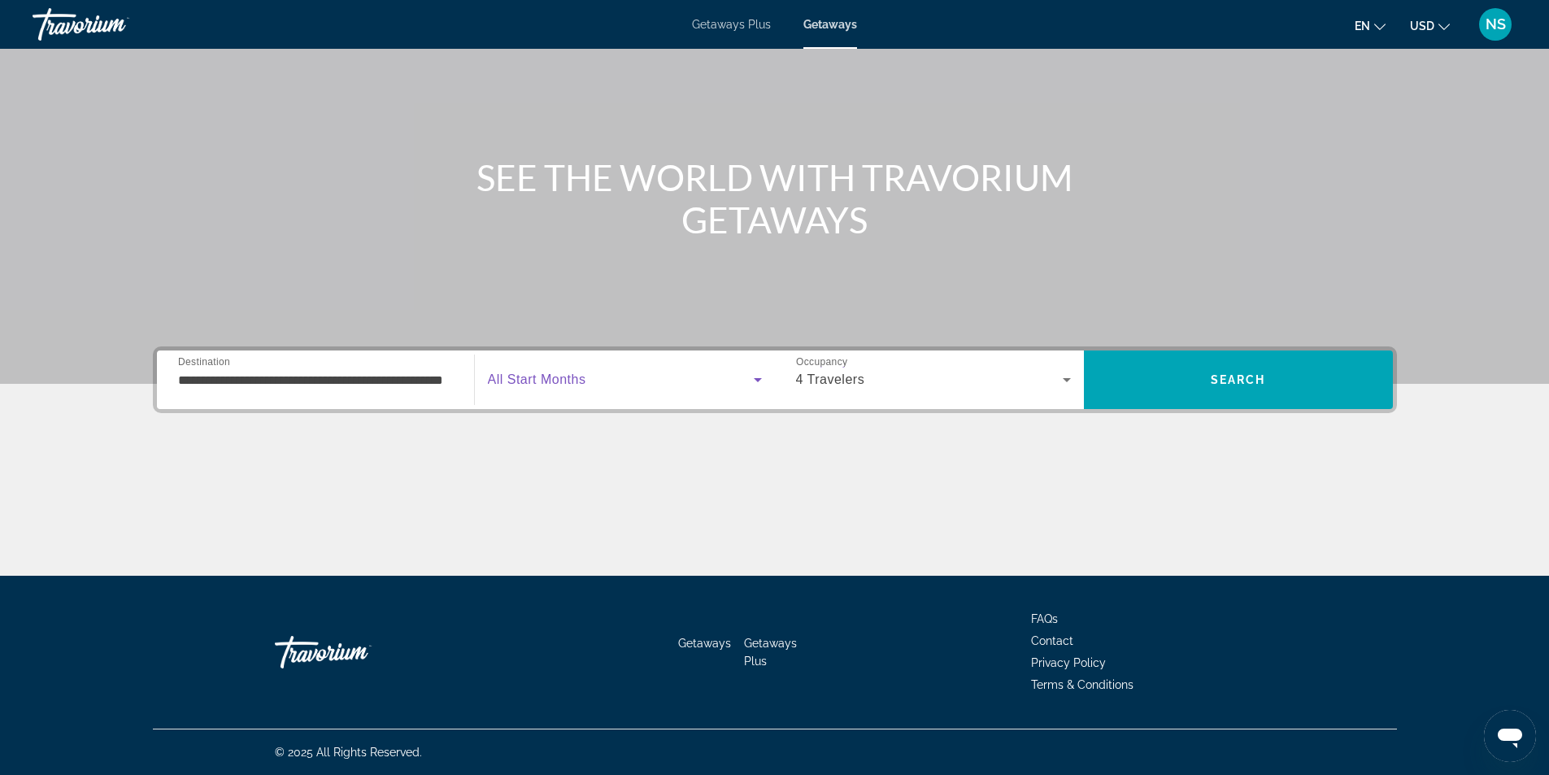
click at [760, 376] on icon "Search widget" at bounding box center [758, 380] width 20 height 20
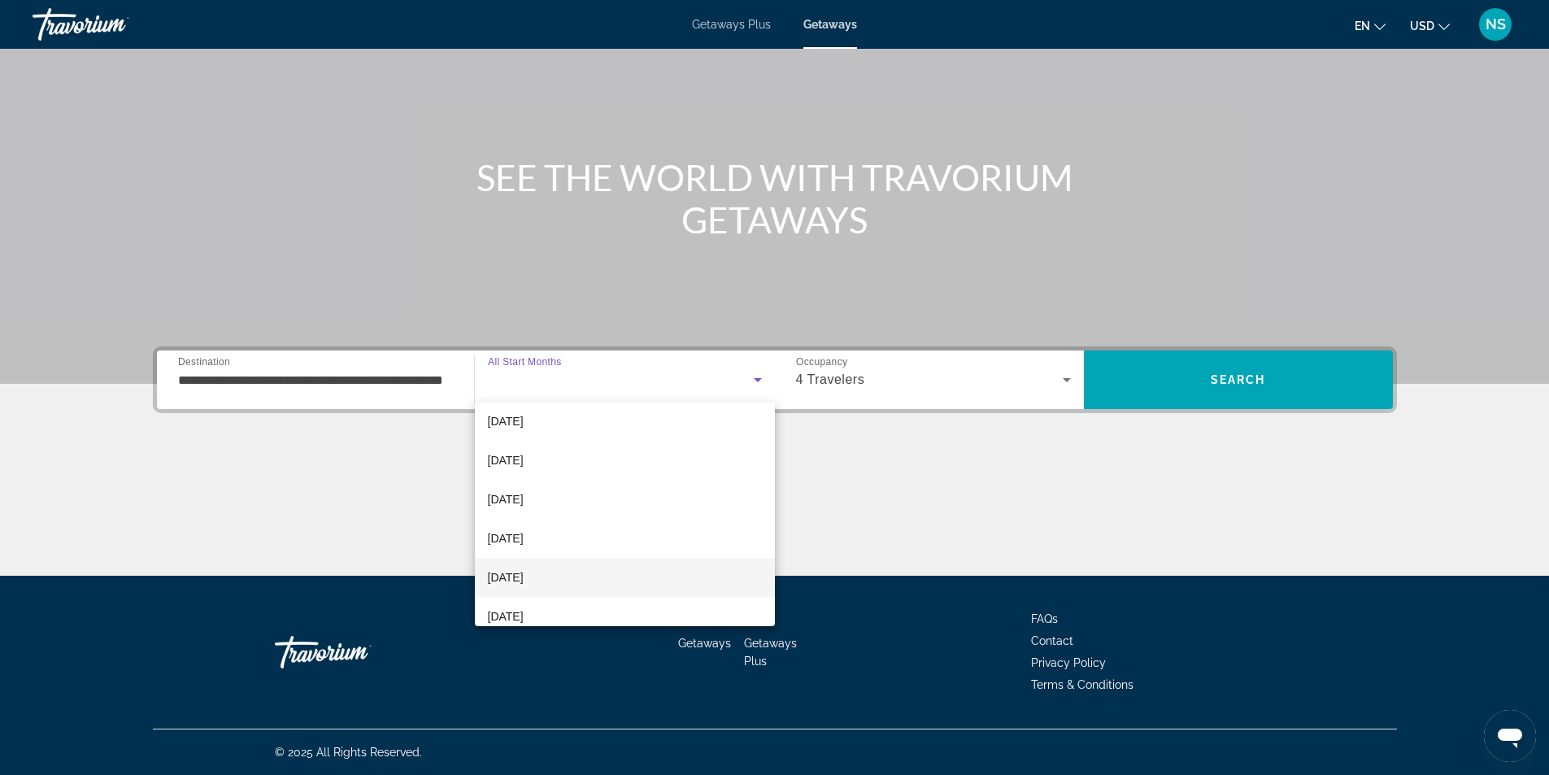
scroll to position [163, 0]
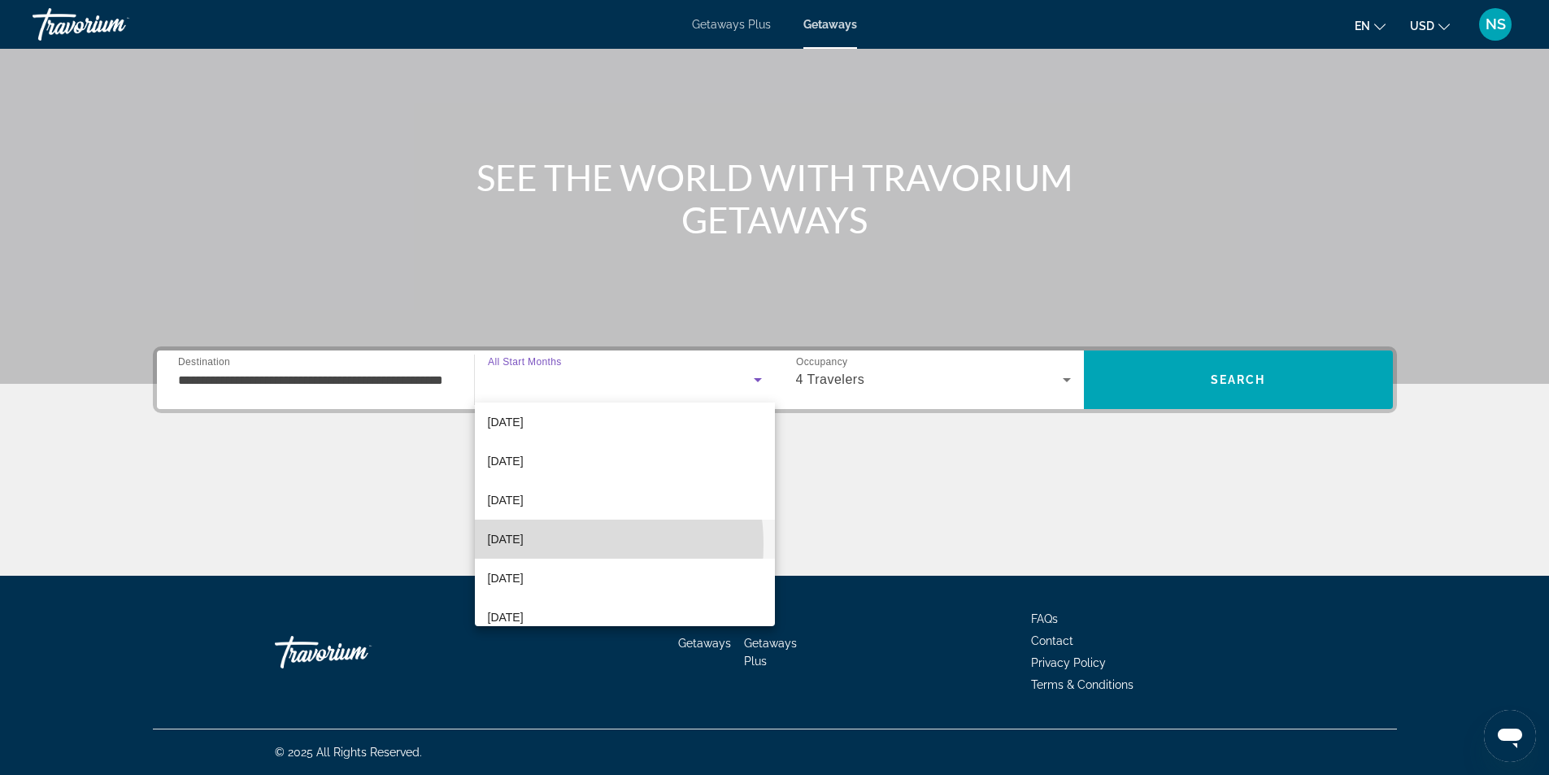
click at [542, 544] on mat-option "April 2026" at bounding box center [625, 539] width 300 height 39
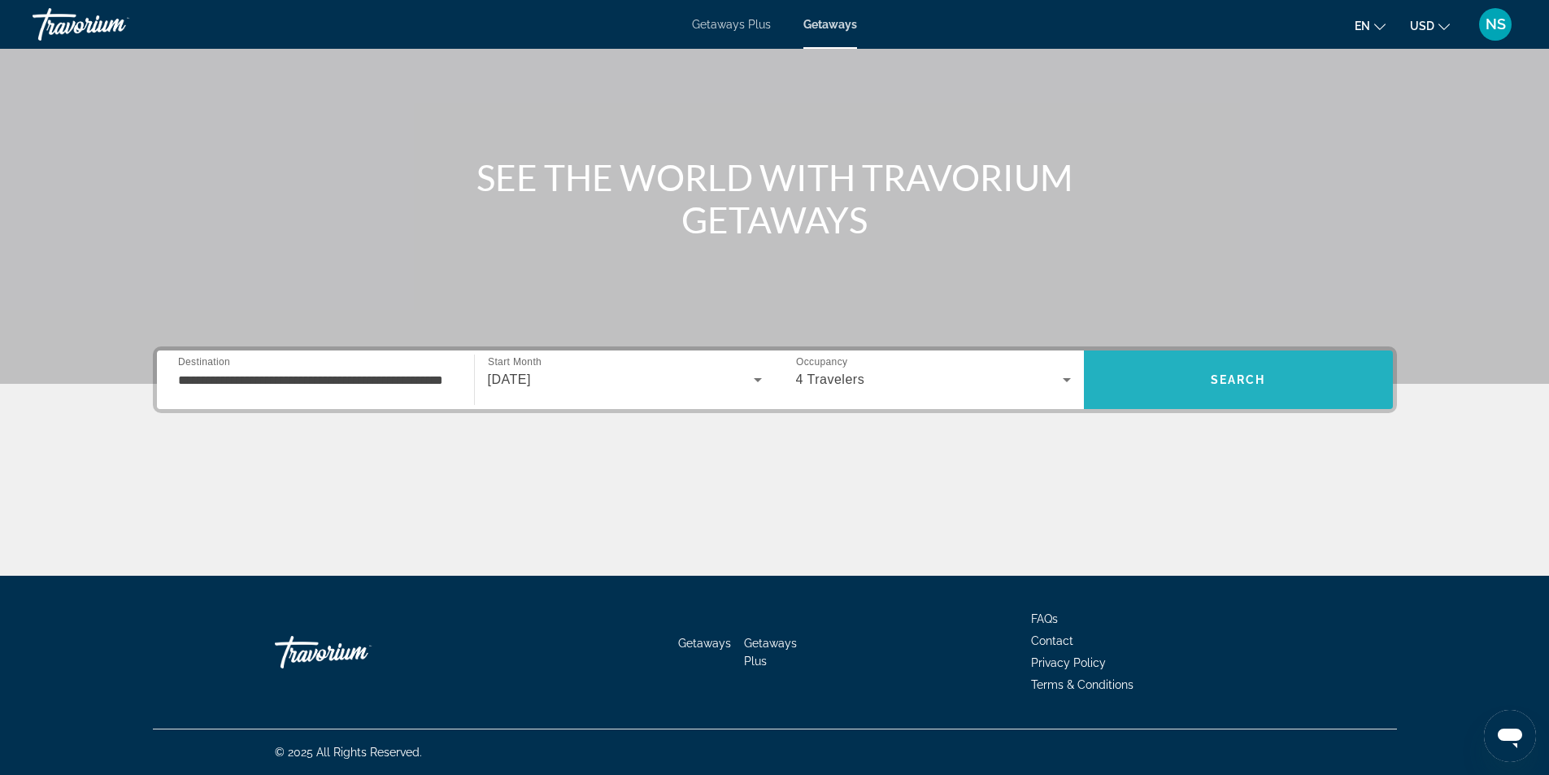
click at [1202, 377] on span "Search" at bounding box center [1238, 379] width 309 height 39
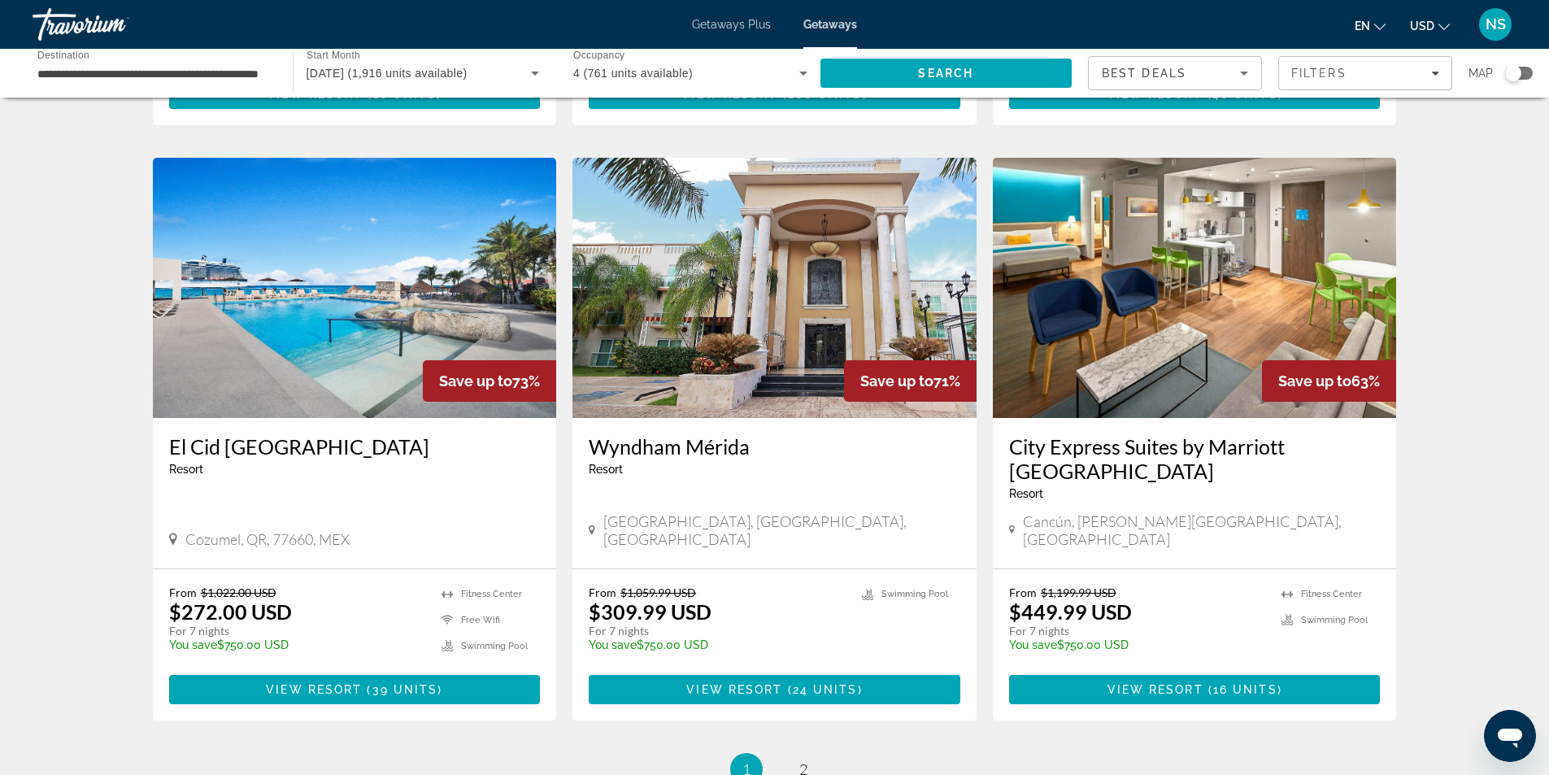
scroll to position [1789, 0]
